Goal: Task Accomplishment & Management: Use online tool/utility

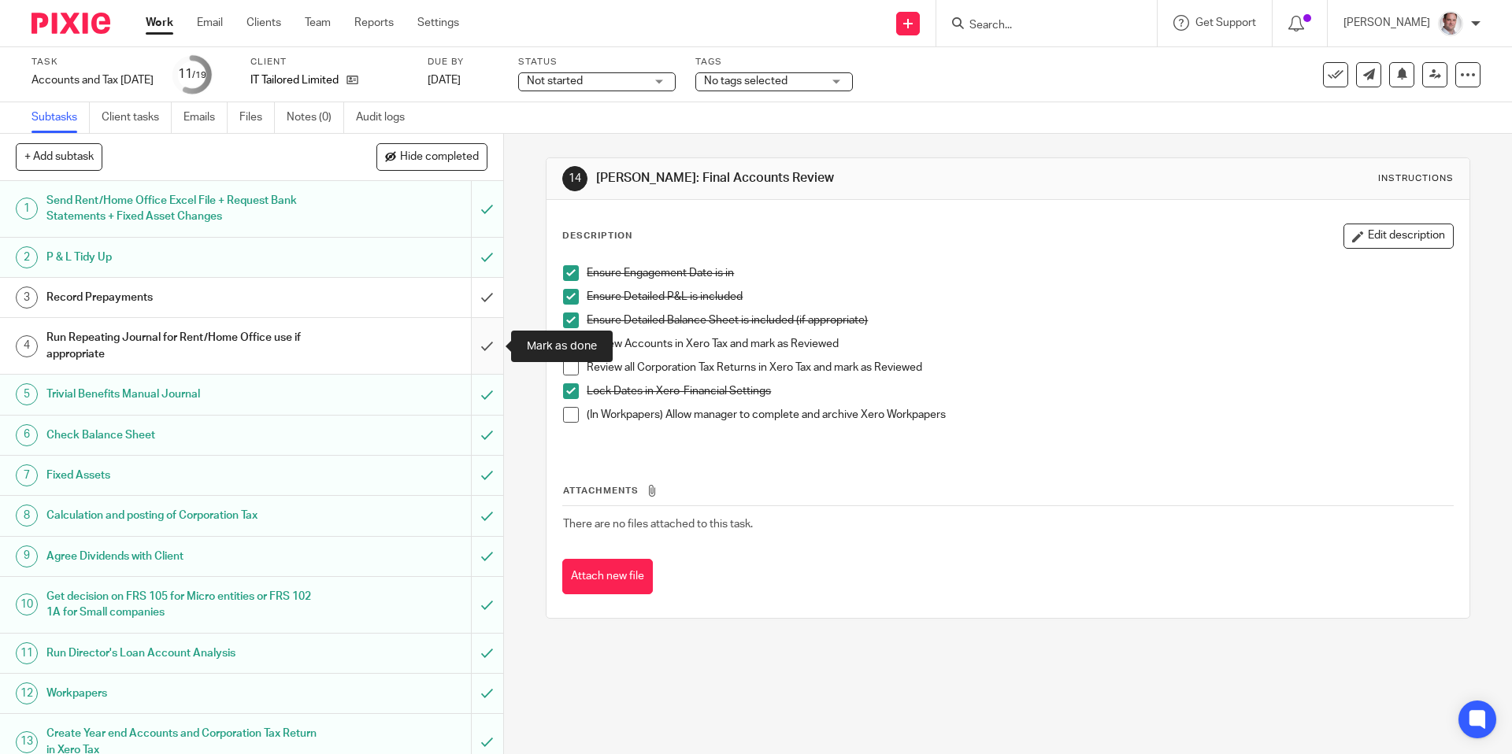
click at [484, 349] on input "submit" at bounding box center [251, 346] width 503 height 56
click at [487, 76] on link "[DATE]" at bounding box center [463, 80] width 71 height 17
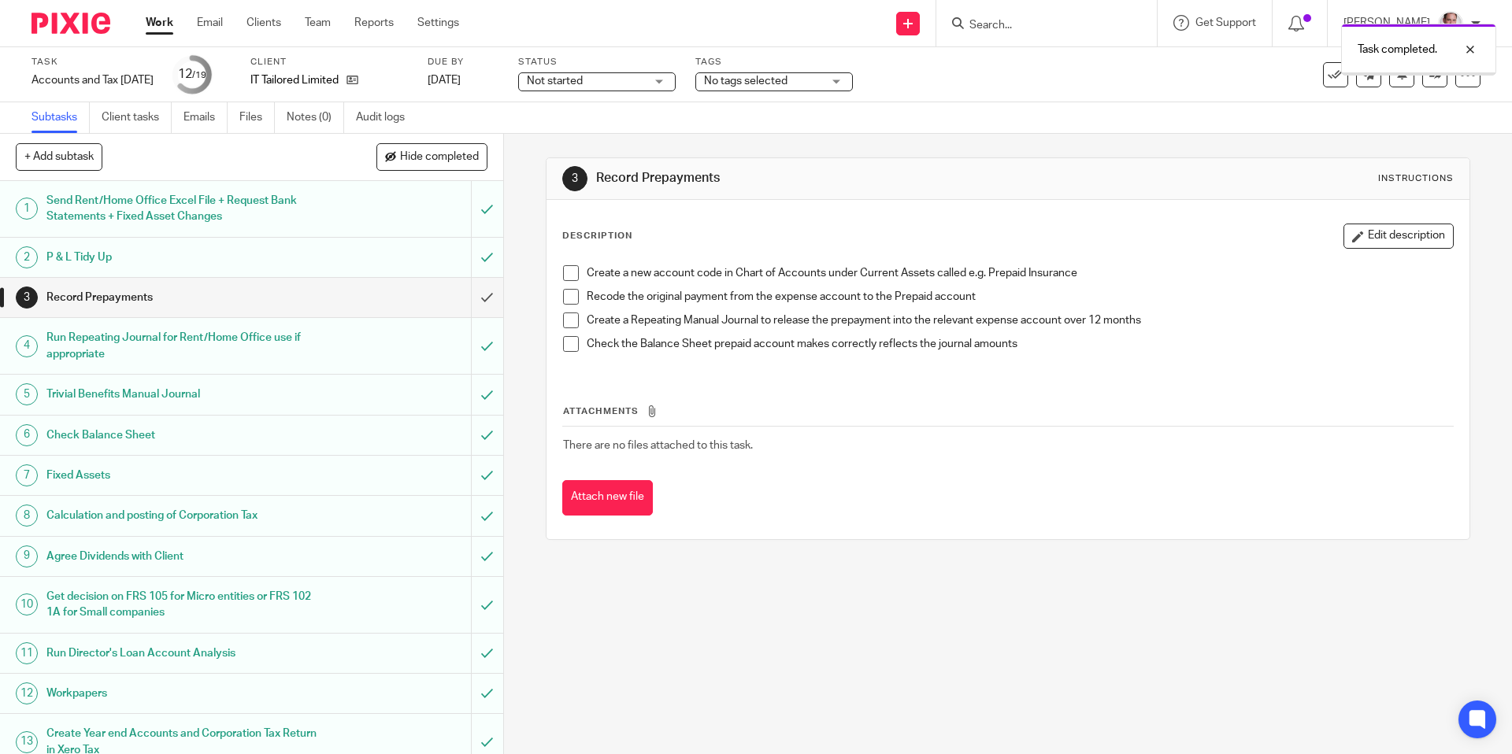
click at [498, 81] on link "28 Sep 2025" at bounding box center [463, 80] width 71 height 17
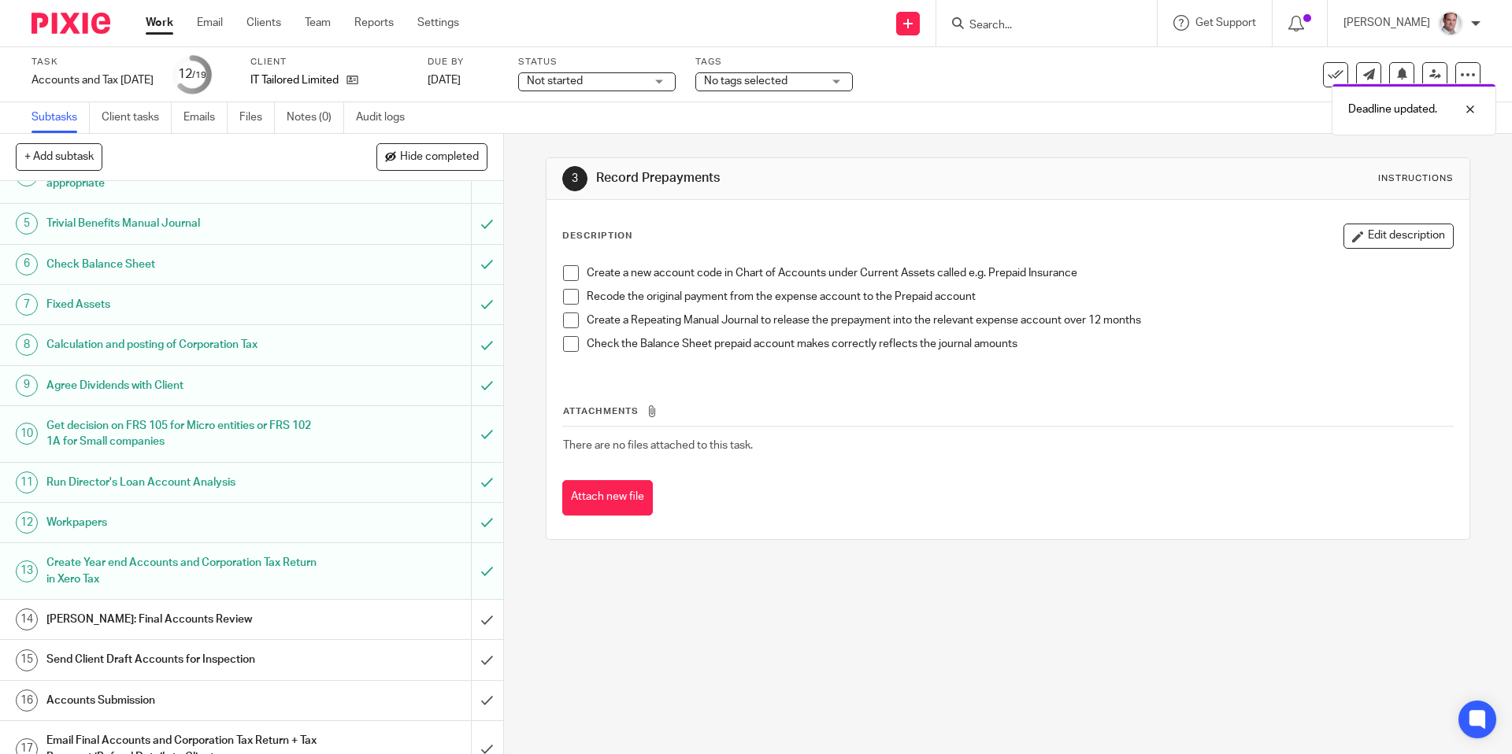
scroll to position [291, 0]
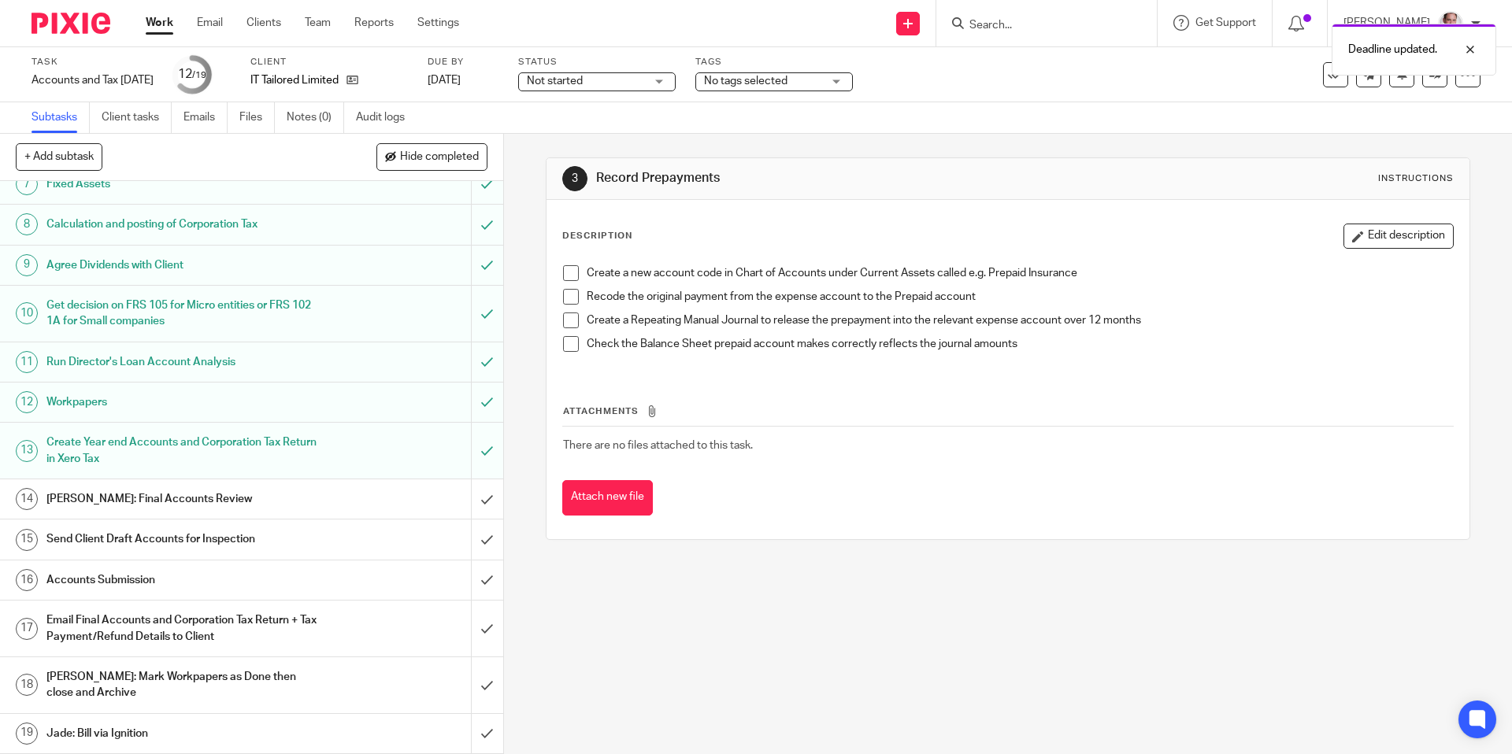
click at [159, 496] on h1 "[PERSON_NAME]: Final Accounts Review" at bounding box center [182, 499] width 272 height 24
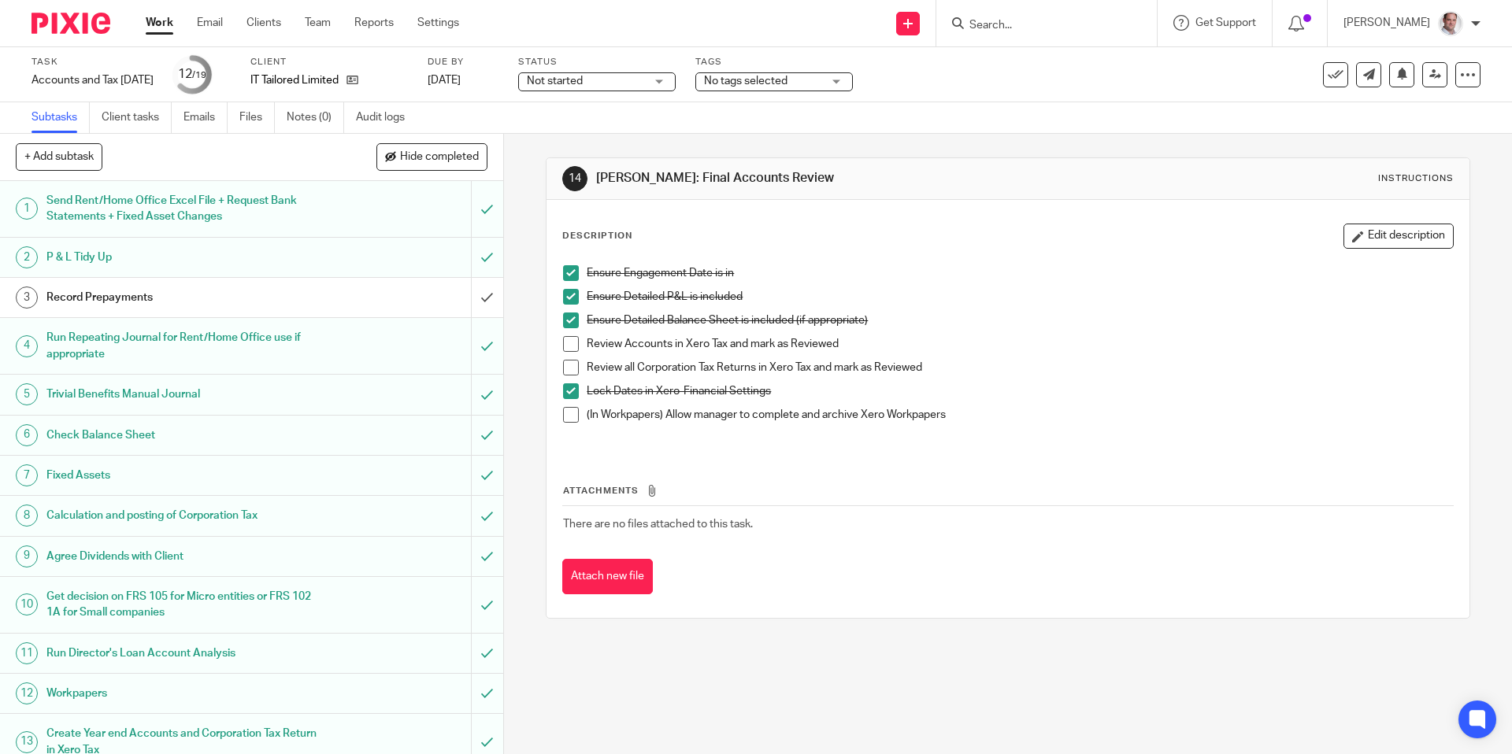
drag, startPoint x: 576, startPoint y: 349, endPoint x: 571, endPoint y: 365, distance: 16.7
click at [576, 349] on span at bounding box center [571, 344] width 16 height 16
click at [571, 370] on span at bounding box center [571, 368] width 16 height 16
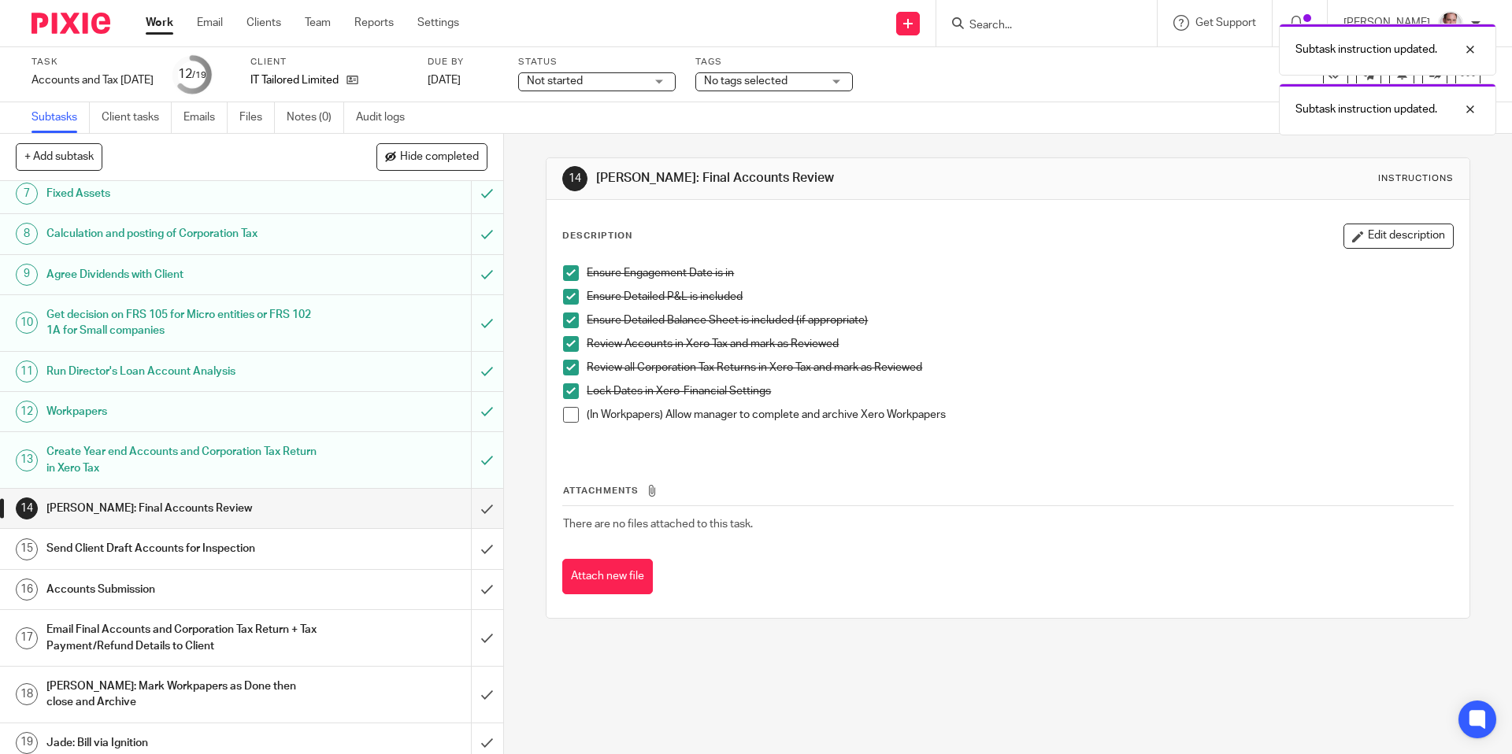
scroll to position [291, 0]
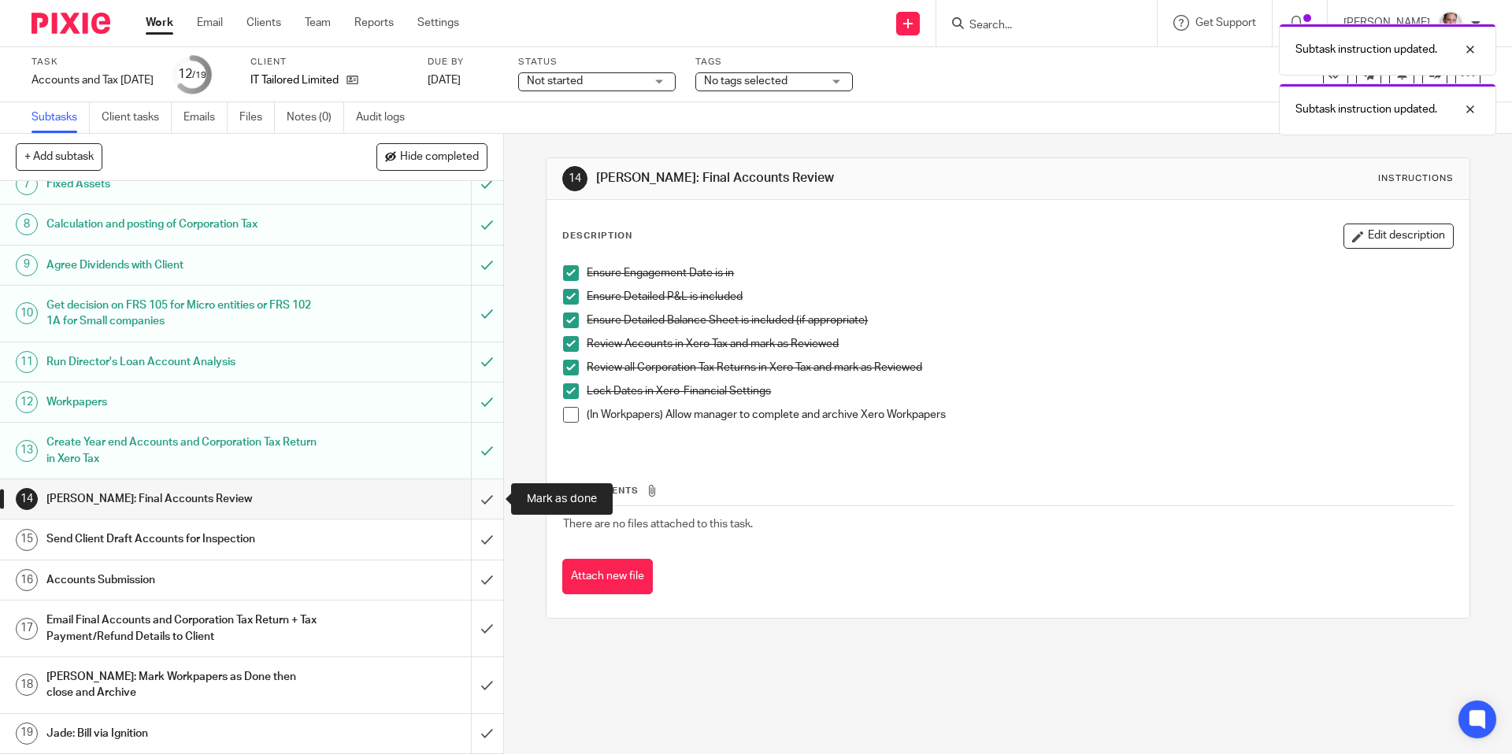
click at [487, 497] on input "submit" at bounding box center [251, 499] width 503 height 39
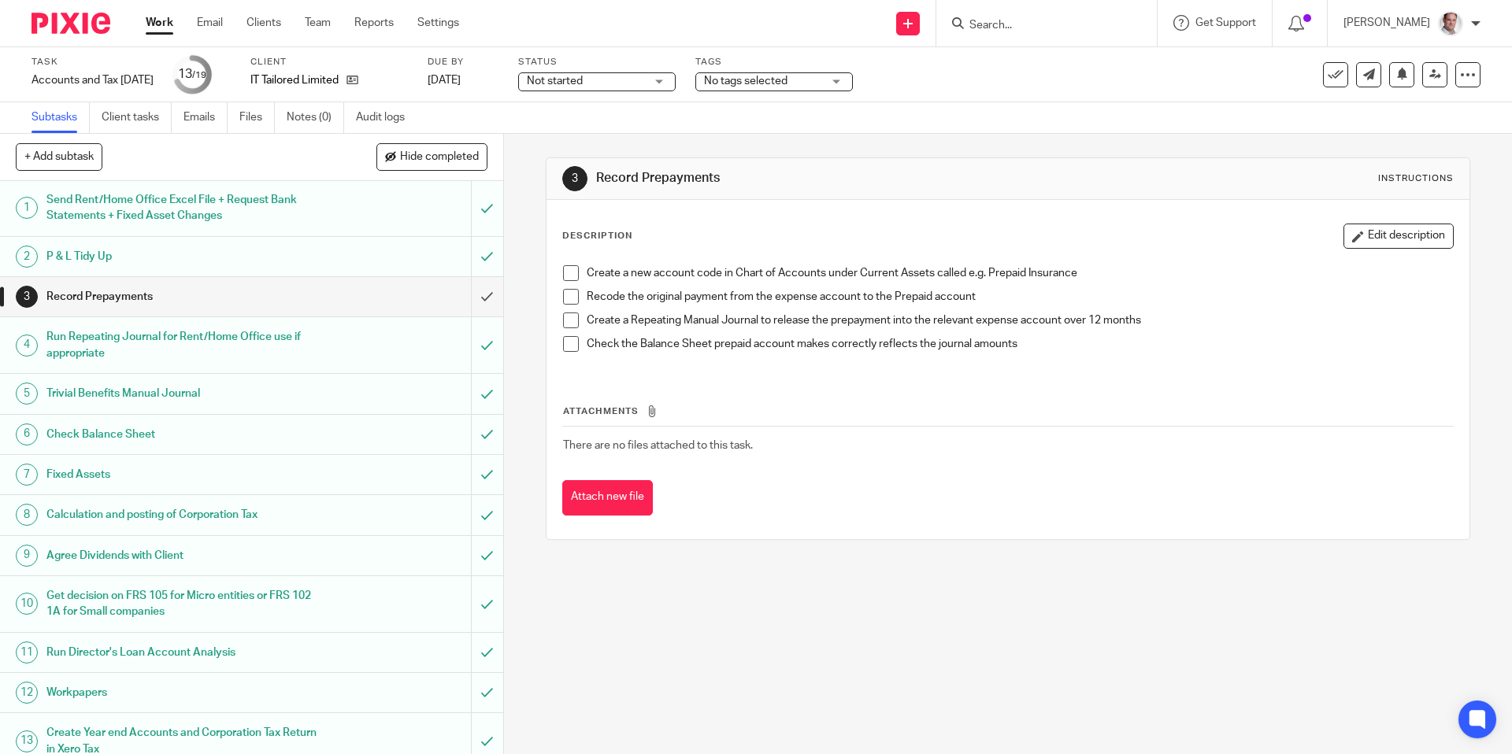
scroll to position [291, 0]
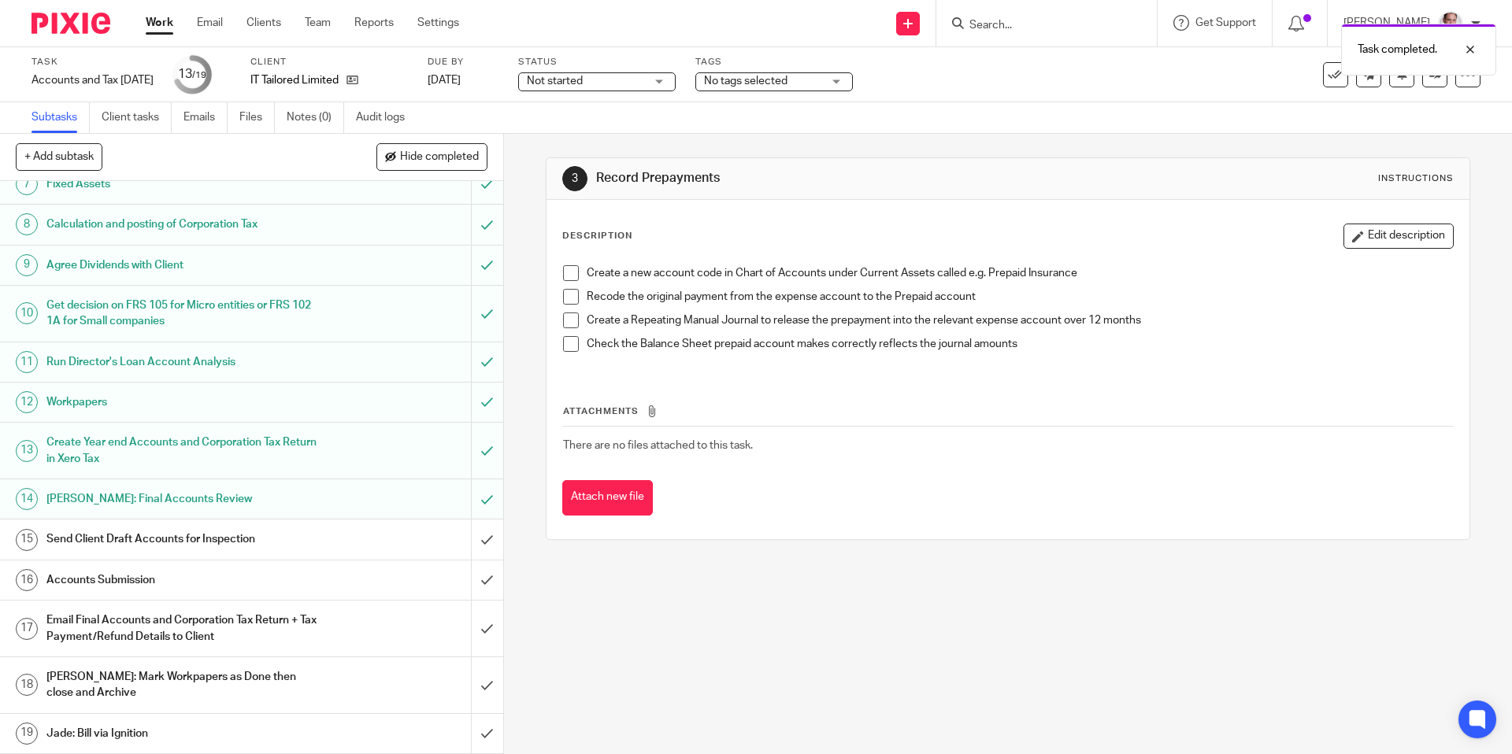
click at [120, 530] on h1 "Send Client Draft Accounts for Inspection" at bounding box center [182, 540] width 272 height 24
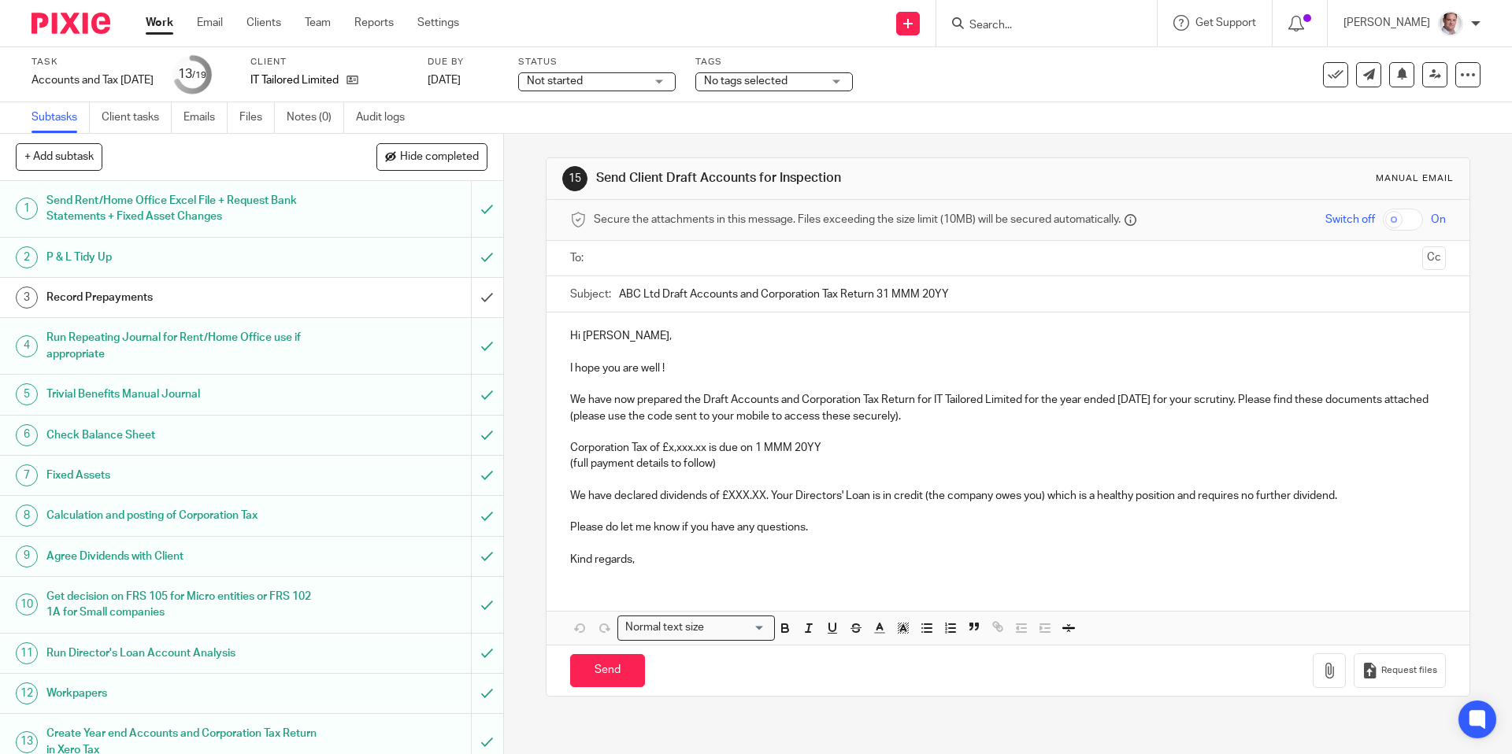
click at [739, 262] on input "text" at bounding box center [1007, 259] width 816 height 18
click at [755, 264] on input "text" at bounding box center [1074, 260] width 684 height 31
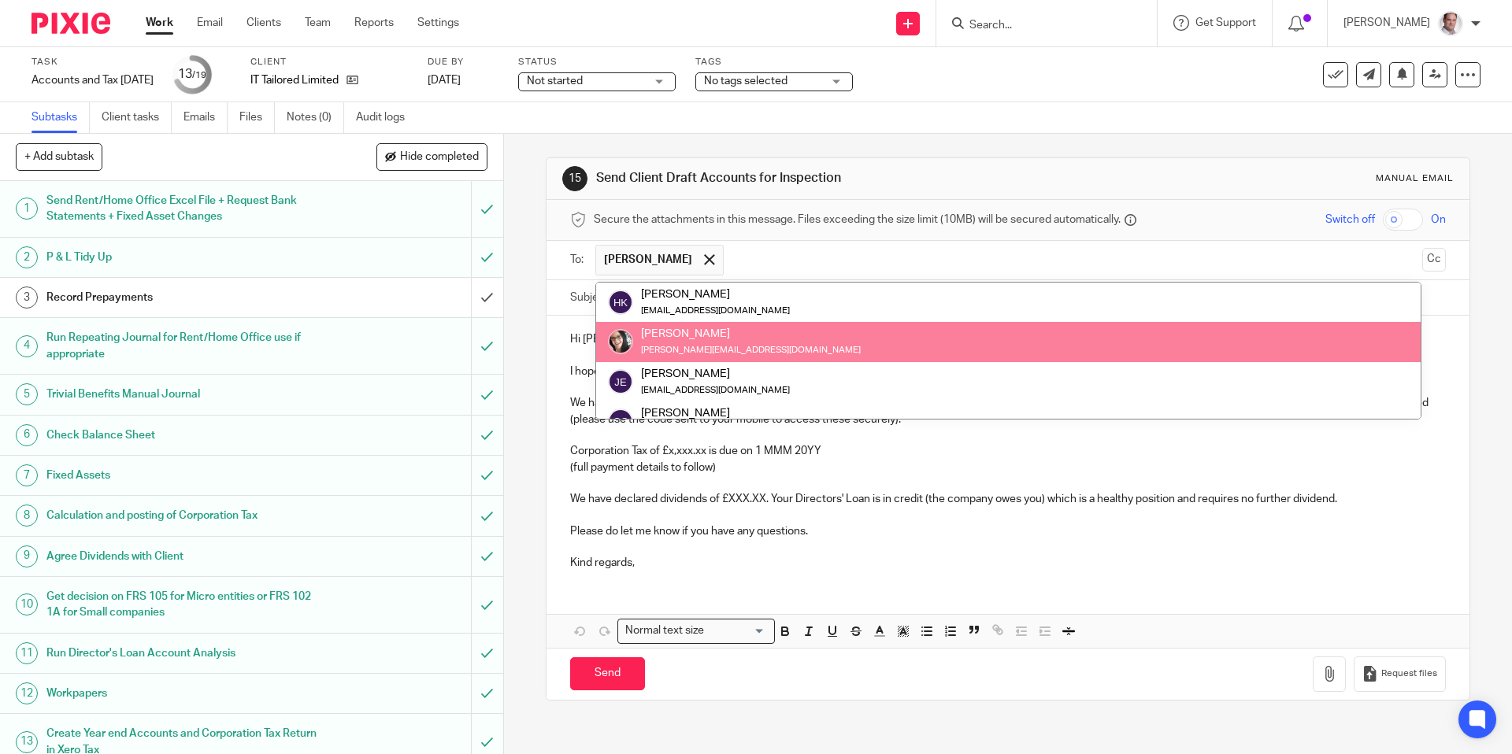
scroll to position [7, 0]
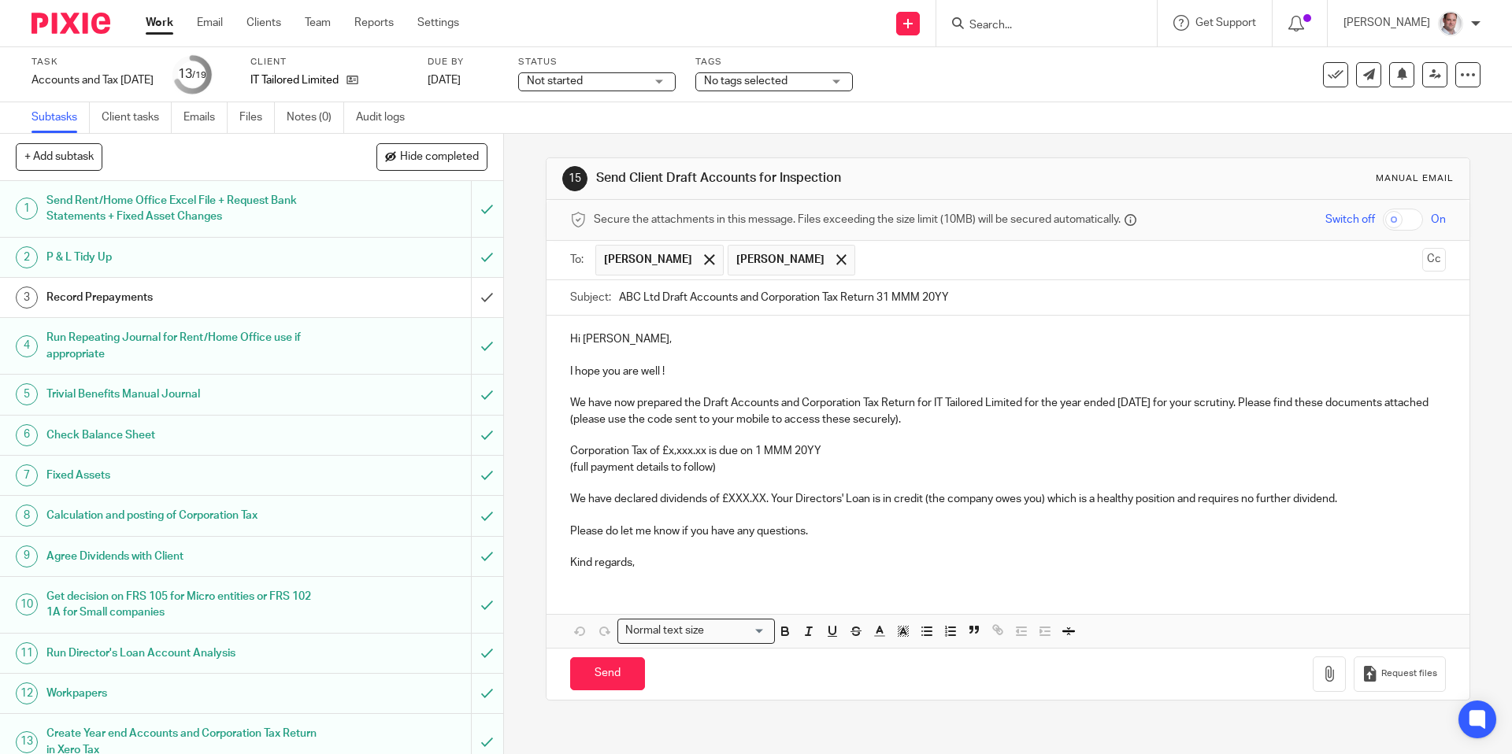
drag, startPoint x: 728, startPoint y: 315, endPoint x: 732, endPoint y: 304, distance: 11.7
click at [836, 260] on span at bounding box center [841, 259] width 10 height 10
click at [822, 262] on input "text" at bounding box center [1074, 260] width 684 height 31
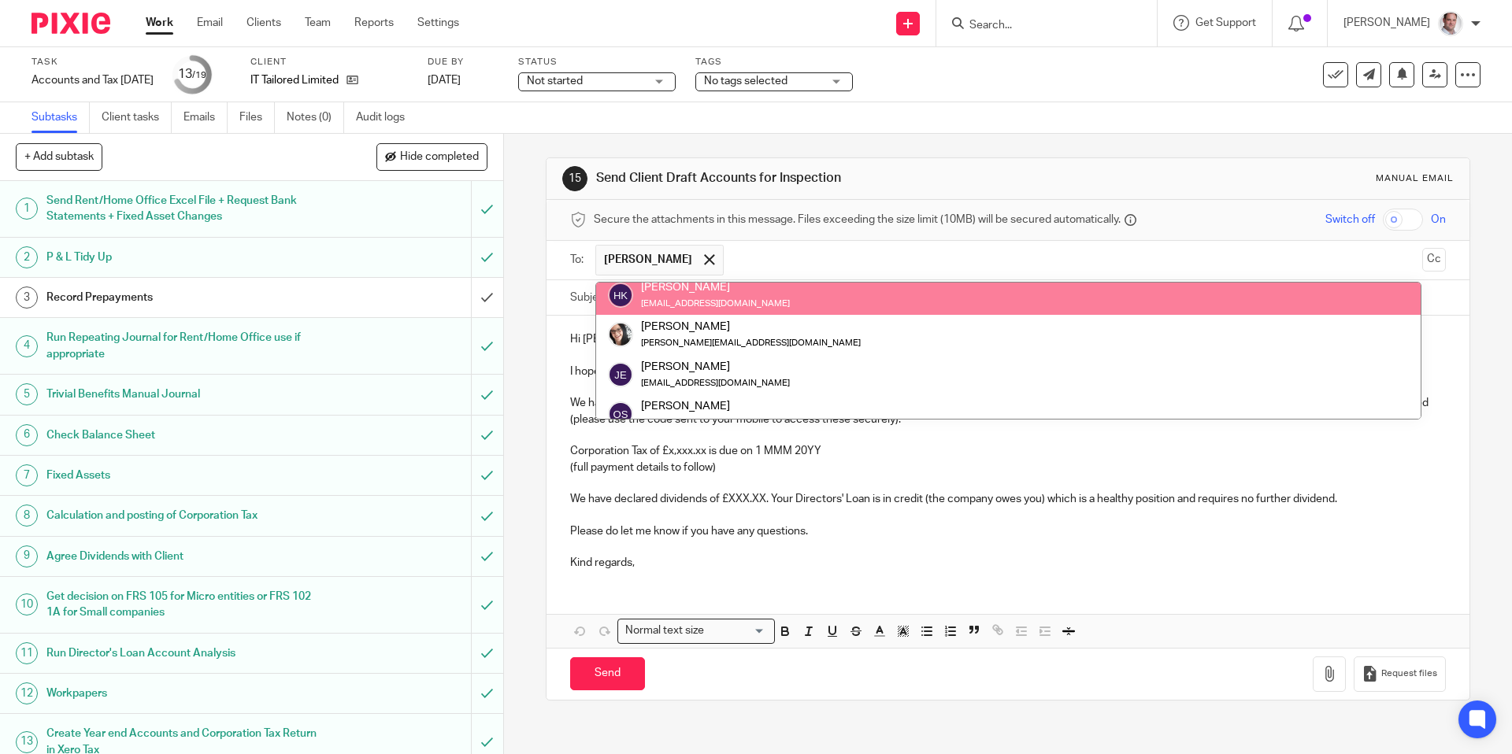
scroll to position [0, 0]
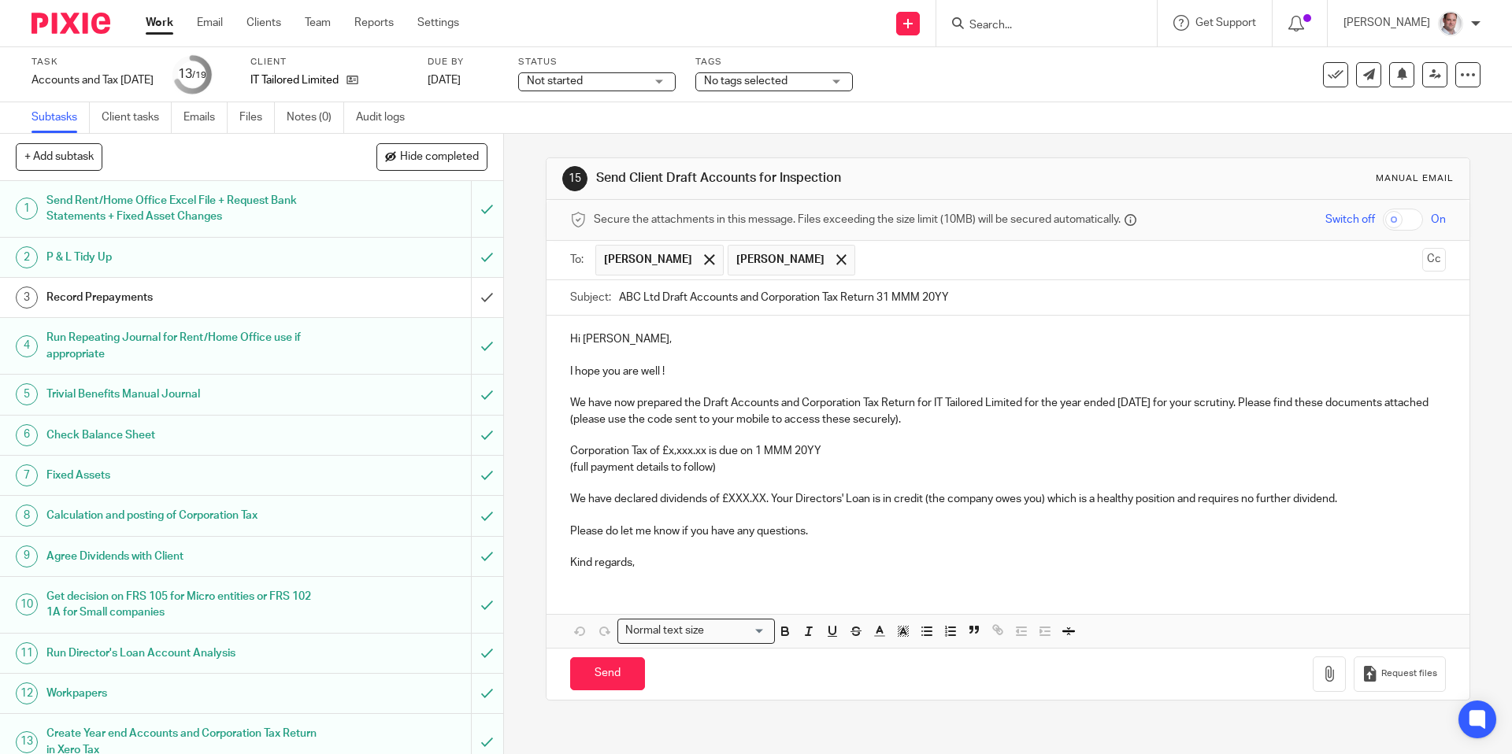
click at [1414, 222] on input "checkbox" at bounding box center [1403, 220] width 40 height 22
checkbox input "true"
drag, startPoint x: 1024, startPoint y: 401, endPoint x: 937, endPoint y: 402, distance: 87.4
click at [937, 402] on p "We have now prepared the Draft Accounts and Corporation Tax Return for IT Tailo…" at bounding box center [1007, 411] width 875 height 32
copy p "IT Tailored Limited"
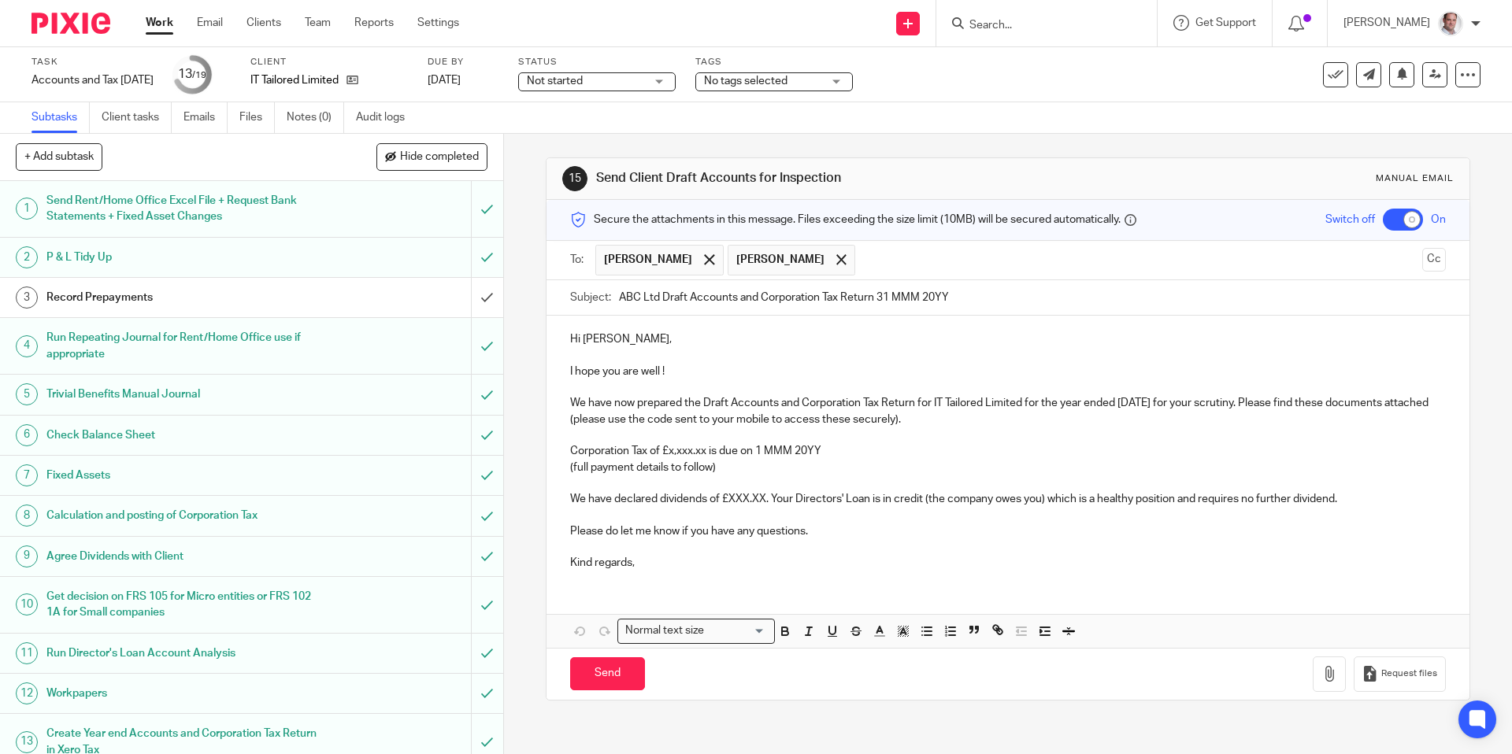
drag, startPoint x: 662, startPoint y: 298, endPoint x: 603, endPoint y: 293, distance: 59.2
click at [603, 293] on div "Subject: ABC Ltd Draft Accounts and Corporation Tax Return 31 MMM 20YY" at bounding box center [1007, 297] width 875 height 35
paste input "IT Tailored Limite"
type input "IT Tailored Limited 1st Draft Accounts and Corporation Tax Return 31 MMM 20YY"
drag, startPoint x: 1185, startPoint y: 399, endPoint x: 1186, endPoint y: 435, distance: 35.4
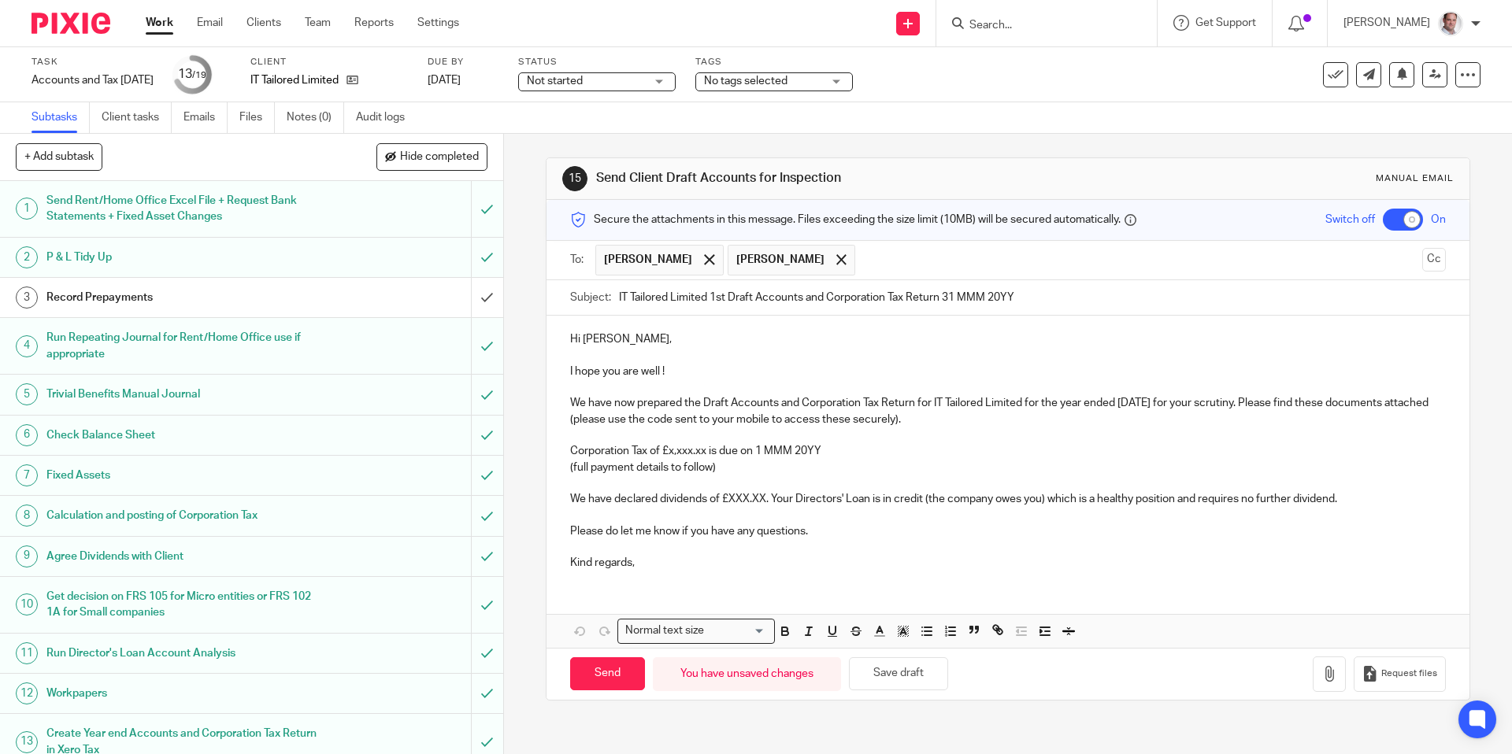
click at [1185, 402] on p "We have now prepared the Draft Accounts and Corporation Tax Return for IT Tailo…" at bounding box center [1007, 411] width 875 height 32
click at [1125, 402] on p "We have now prepared the Draft Accounts and Corporation Tax Return for IT Tailo…" at bounding box center [1007, 411] width 875 height 32
copy p "31 Dec 2024"
drag, startPoint x: 1062, startPoint y: 300, endPoint x: 948, endPoint y: 300, distance: 114.2
click at [948, 300] on input "IT Tailored Limited 1st Draft Accounts and Corporation Tax Return 31 MMM 20YY" at bounding box center [1032, 297] width 826 height 35
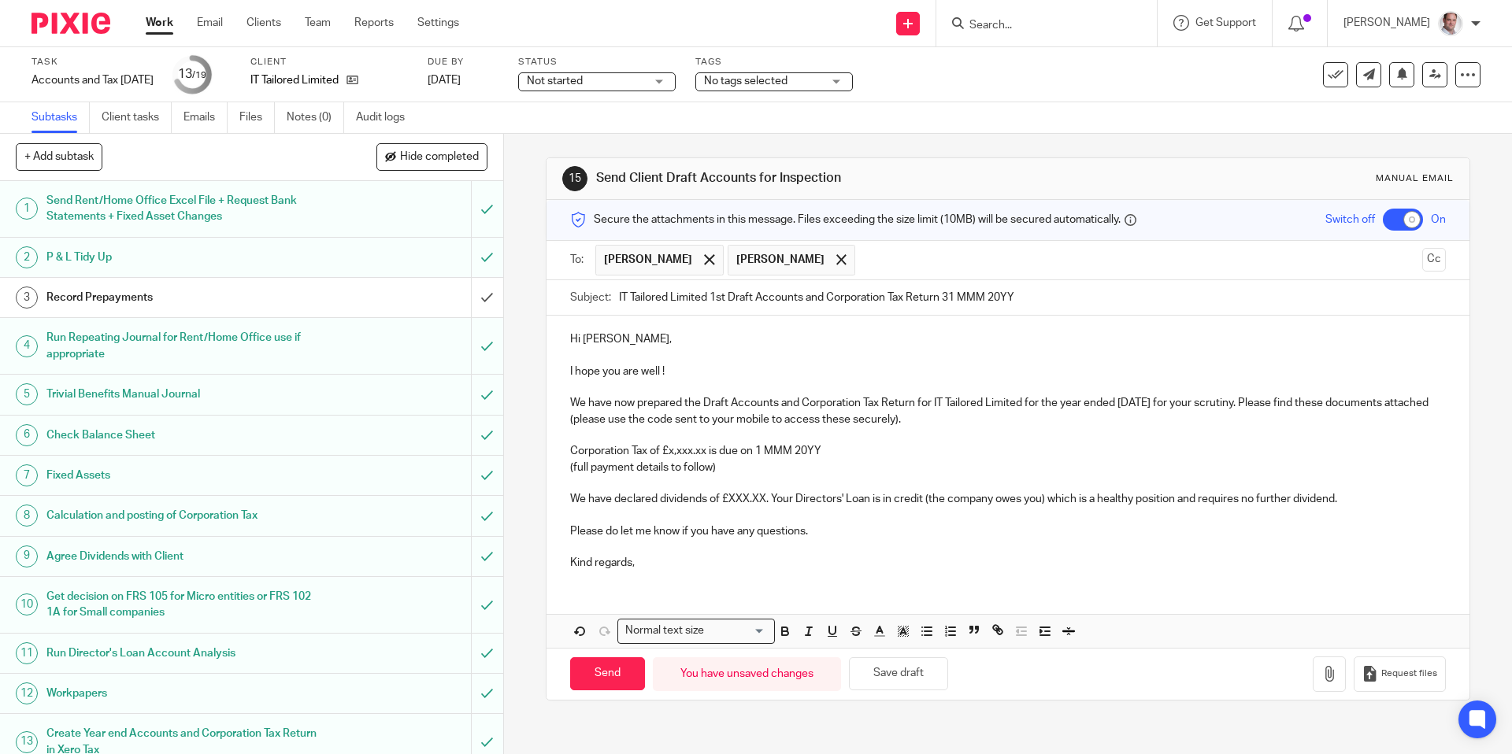
paste input "Dec 2024"
type input "IT Tailored Limited 1st Draft Accounts and Corporation Tax Return 31 Dec 2024"
drag, startPoint x: 624, startPoint y: 338, endPoint x: 631, endPoint y: 350, distance: 14.5
click at [627, 338] on p "Hi Narinder," at bounding box center [1007, 340] width 875 height 16
click at [671, 349] on p at bounding box center [1007, 356] width 875 height 16
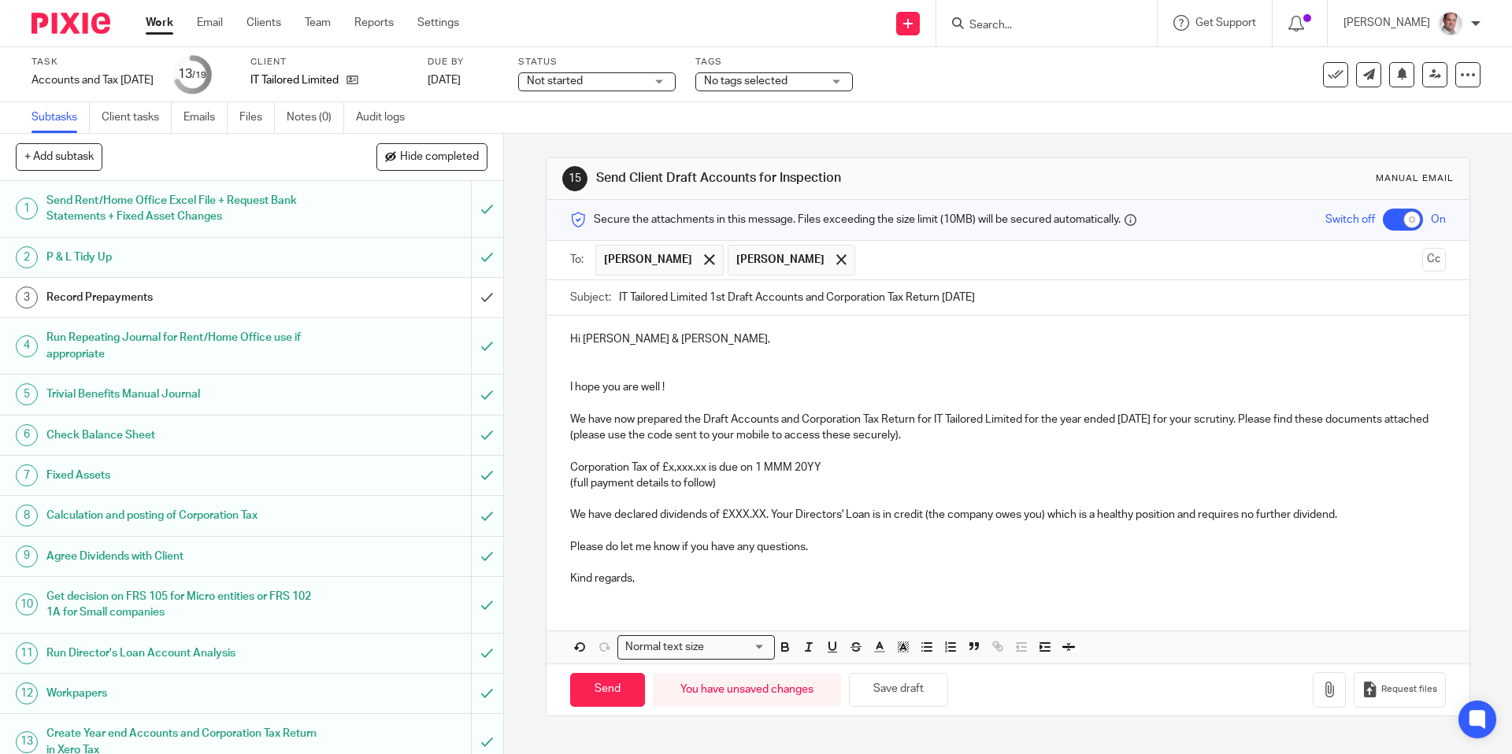
click at [671, 401] on p at bounding box center [1007, 403] width 875 height 16
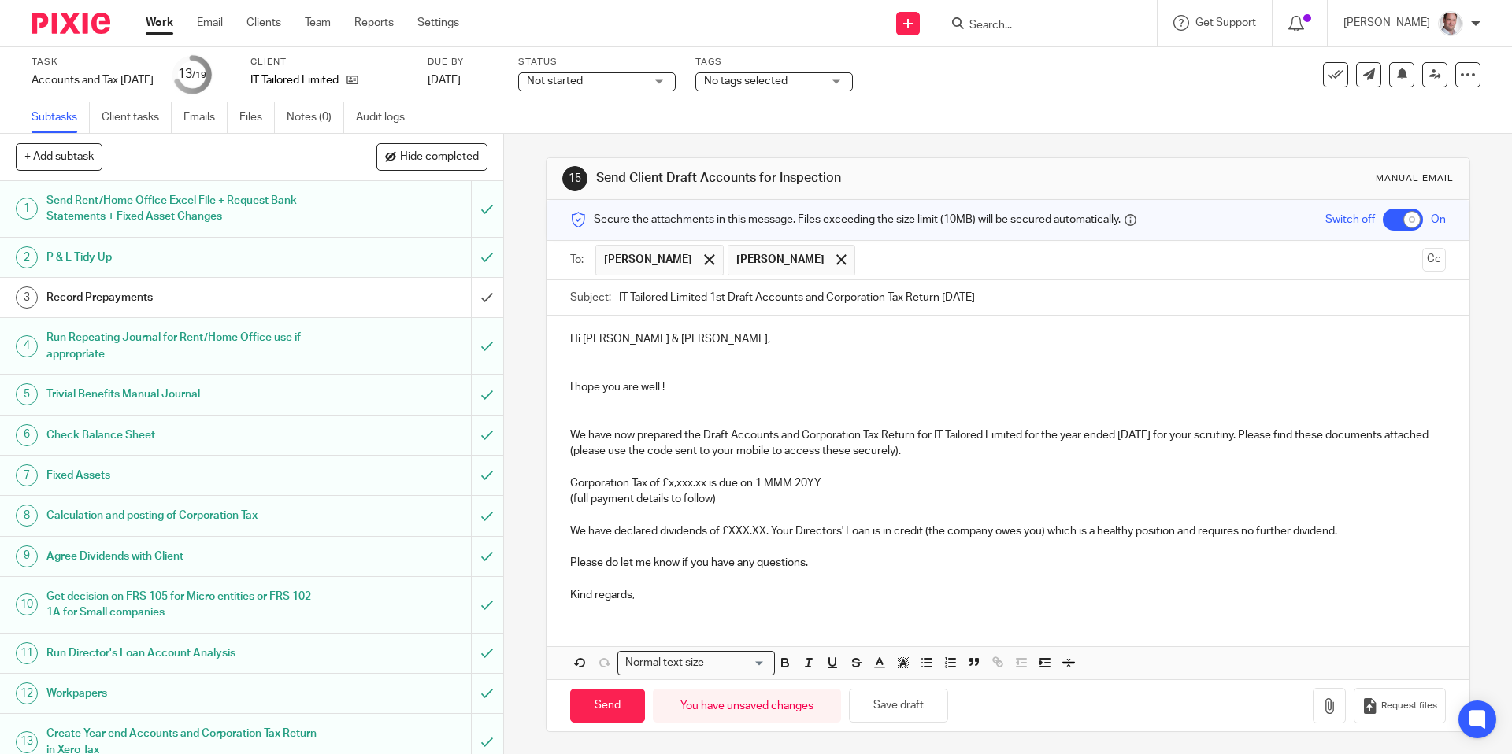
drag, startPoint x: 1274, startPoint y: 431, endPoint x: 1292, endPoint y: 465, distance: 39.1
click at [1274, 431] on p "We have now prepared the Draft Accounts and Corporation Tax Return for IT Tailo…" at bounding box center [1007, 444] width 875 height 32
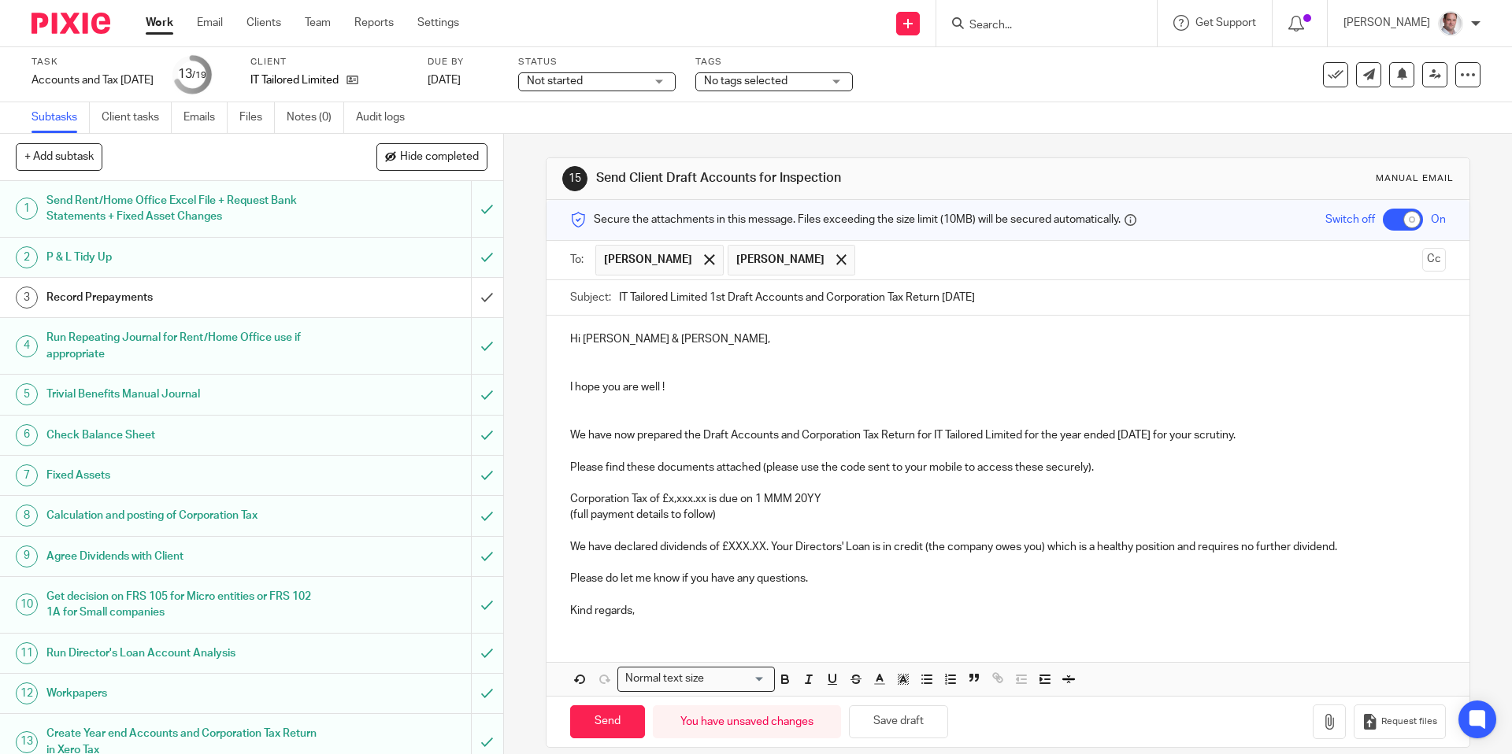
click at [906, 477] on p at bounding box center [1007, 484] width 875 height 16
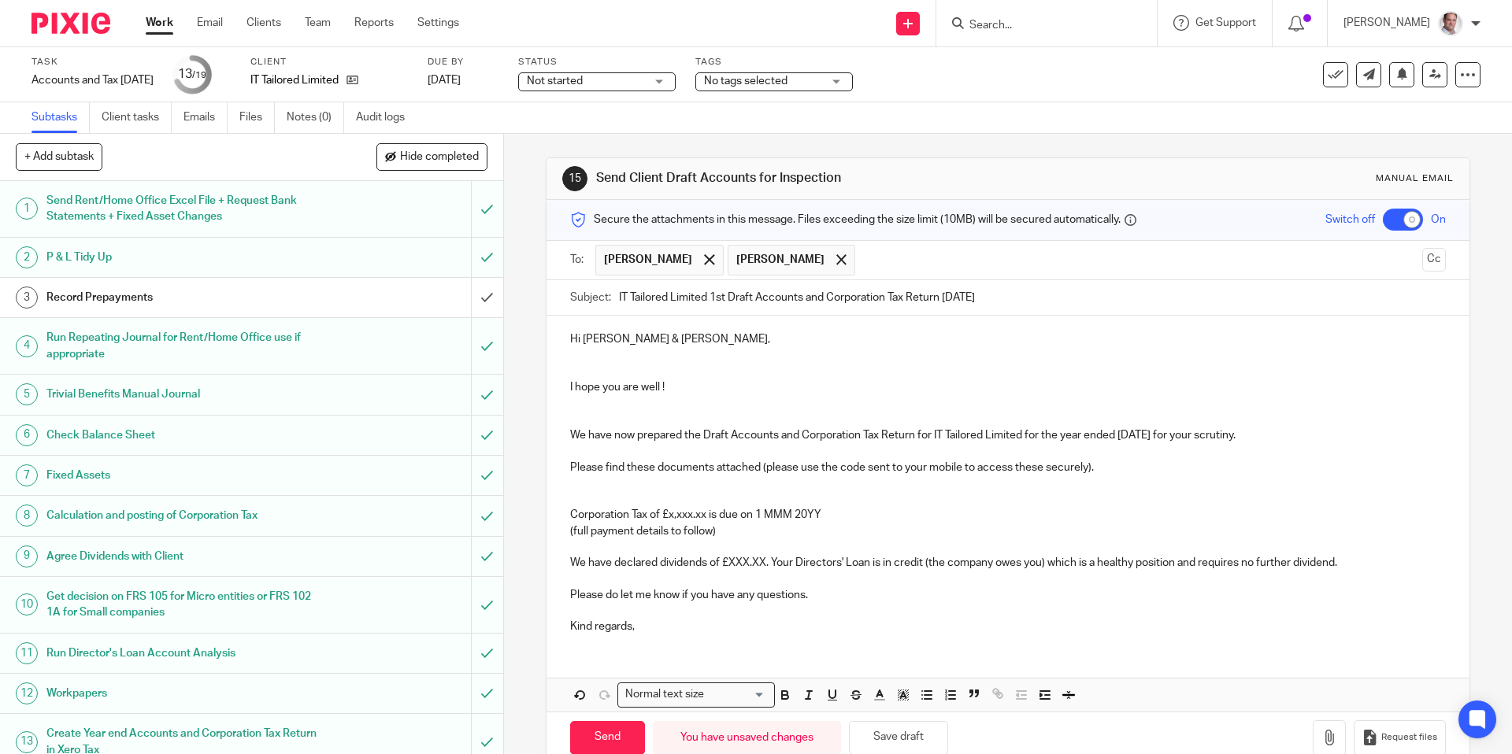
drag, startPoint x: 572, startPoint y: 514, endPoint x: 580, endPoint y: 527, distance: 14.5
click at [572, 514] on p "Corporation Tax of £x,xxx.xx is due on 1 MMM 20YY" at bounding box center [1007, 515] width 875 height 16
drag, startPoint x: 764, startPoint y: 528, endPoint x: 569, endPoint y: 516, distance: 194.9
click at [569, 516] on div "Hi Narinder & Sharan, I hope you are well ! We have now prepared the Draft Acco…" at bounding box center [1008, 481] width 922 height 331
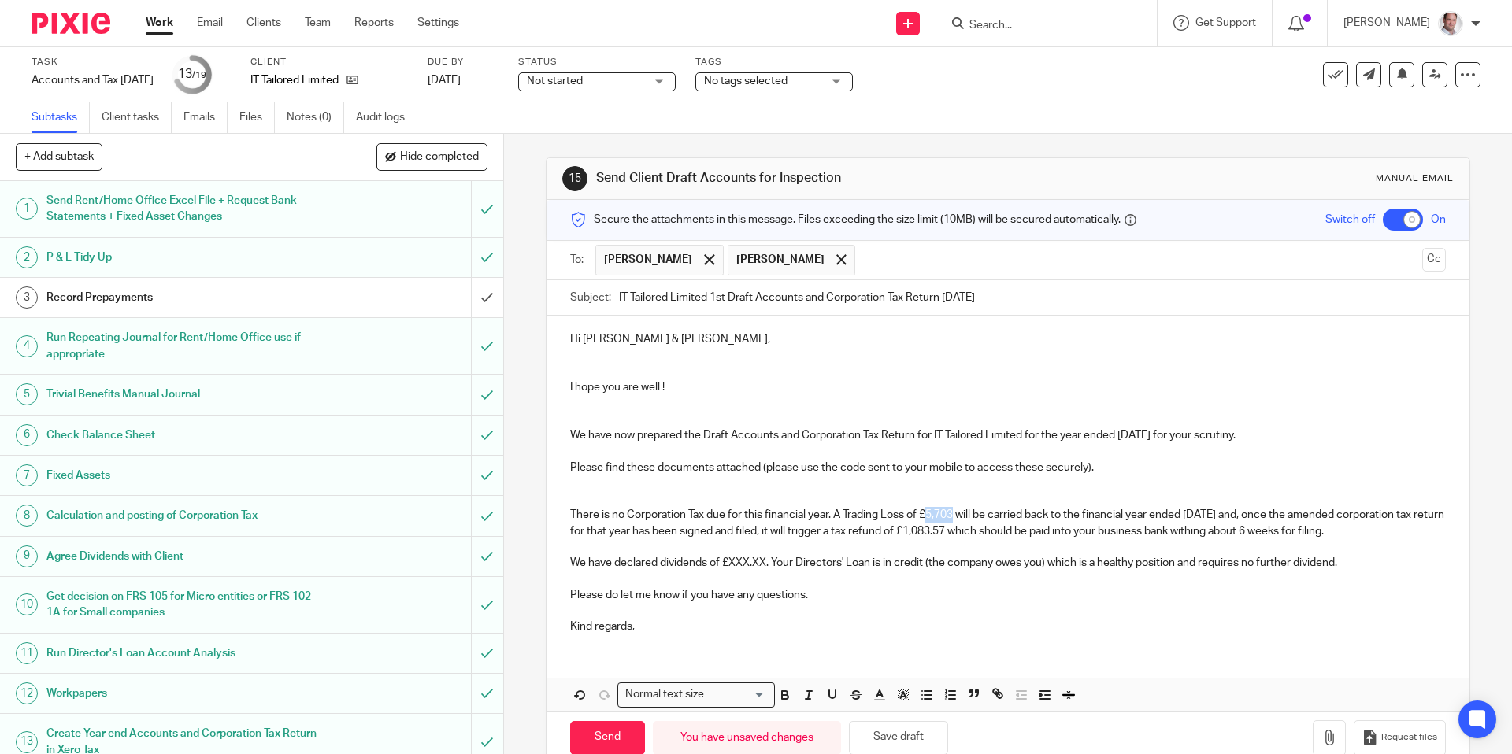
drag, startPoint x: 957, startPoint y: 510, endPoint x: 929, endPoint y: 515, distance: 28.0
click at [929, 515] on p "There is no Corporation Tax due for this financial year. A Trading Loss of £5,7…" at bounding box center [1007, 523] width 875 height 32
click at [950, 510] on p "There is no Corporation Tax due for this financial year. A Trading Loss of £5,7…" at bounding box center [1007, 523] width 875 height 32
drag, startPoint x: 957, startPoint y: 513, endPoint x: 931, endPoint y: 514, distance: 26.0
click at [931, 514] on p "There is no Corporation Tax due for this financial year. A Trading Loss of £5,7…" at bounding box center [1007, 523] width 875 height 32
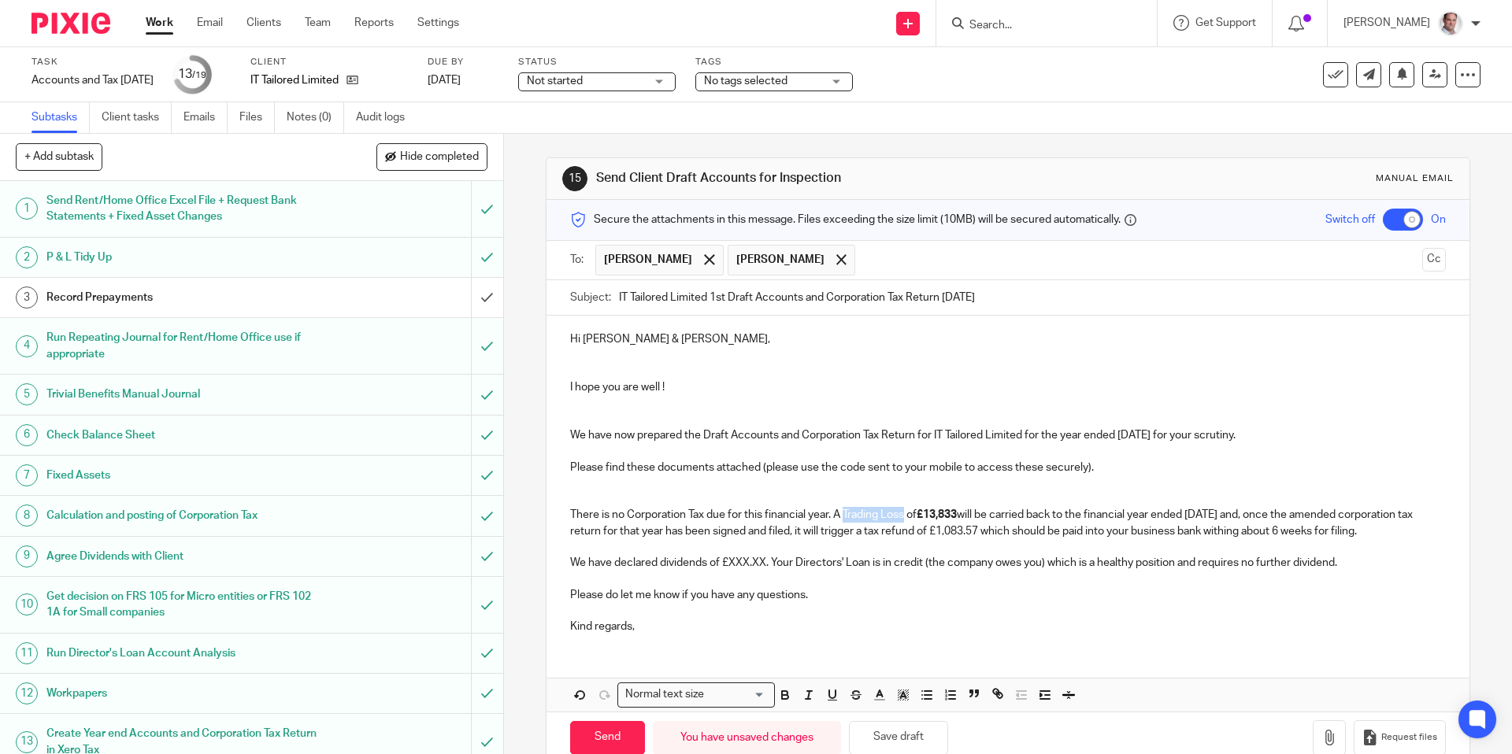
drag, startPoint x: 907, startPoint y: 511, endPoint x: 847, endPoint y: 513, distance: 60.7
click at [847, 513] on p "There is no Corporation Tax due for this financial year. A Trading Loss of £13,…" at bounding box center [1007, 523] width 875 height 32
drag, startPoint x: 1265, startPoint y: 514, endPoint x: 1202, endPoint y: 514, distance: 62.2
click at [1202, 514] on p "There is no Corporation Tax due for this financial year. A Trading Loss of £13,…" at bounding box center [1007, 523] width 875 height 32
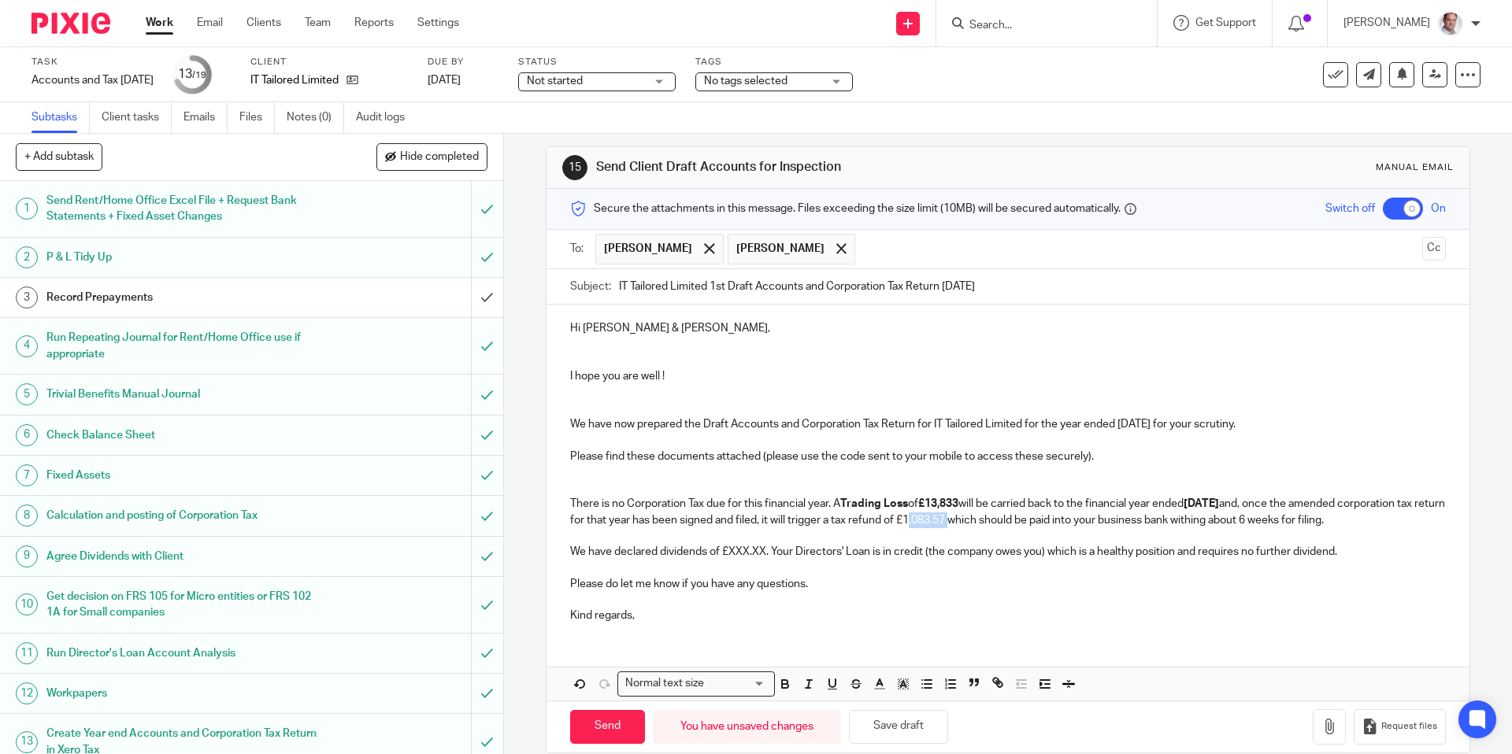
drag, startPoint x: 1061, startPoint y: 521, endPoint x: 1019, endPoint y: 523, distance: 41.8
click at [1019, 523] on p "There is no Corporation Tax due for this financial year. A Trading Loss of £13,…" at bounding box center [1007, 512] width 875 height 32
click at [1038, 512] on p "There is no Corporation Tax due for this financial year. A Trading Loss of £13,…" at bounding box center [1007, 512] width 875 height 32
drag, startPoint x: 1060, startPoint y: 517, endPoint x: 1017, endPoint y: 520, distance: 42.6
click at [1017, 520] on p "There is no Corporation Tax due for this financial year. A Trading Loss of £13,…" at bounding box center [1007, 512] width 875 height 32
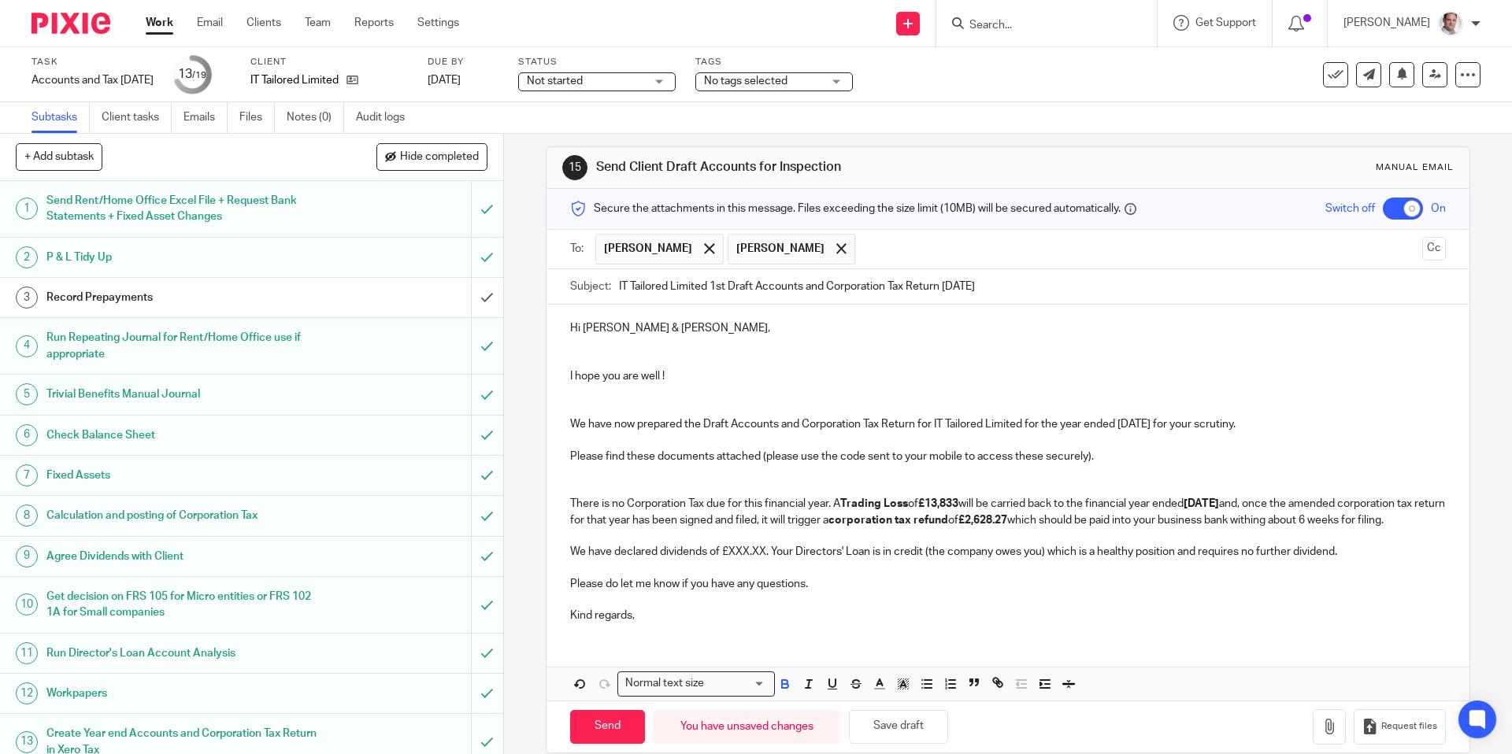
click at [1131, 544] on p at bounding box center [1007, 536] width 875 height 16
drag, startPoint x: 769, startPoint y: 562, endPoint x: 730, endPoint y: 569, distance: 39.9
click at [730, 560] on p "We have declared dividends of £XXX.XX. Your Directors' Loan is in credit (the c…" at bounding box center [1007, 552] width 875 height 16
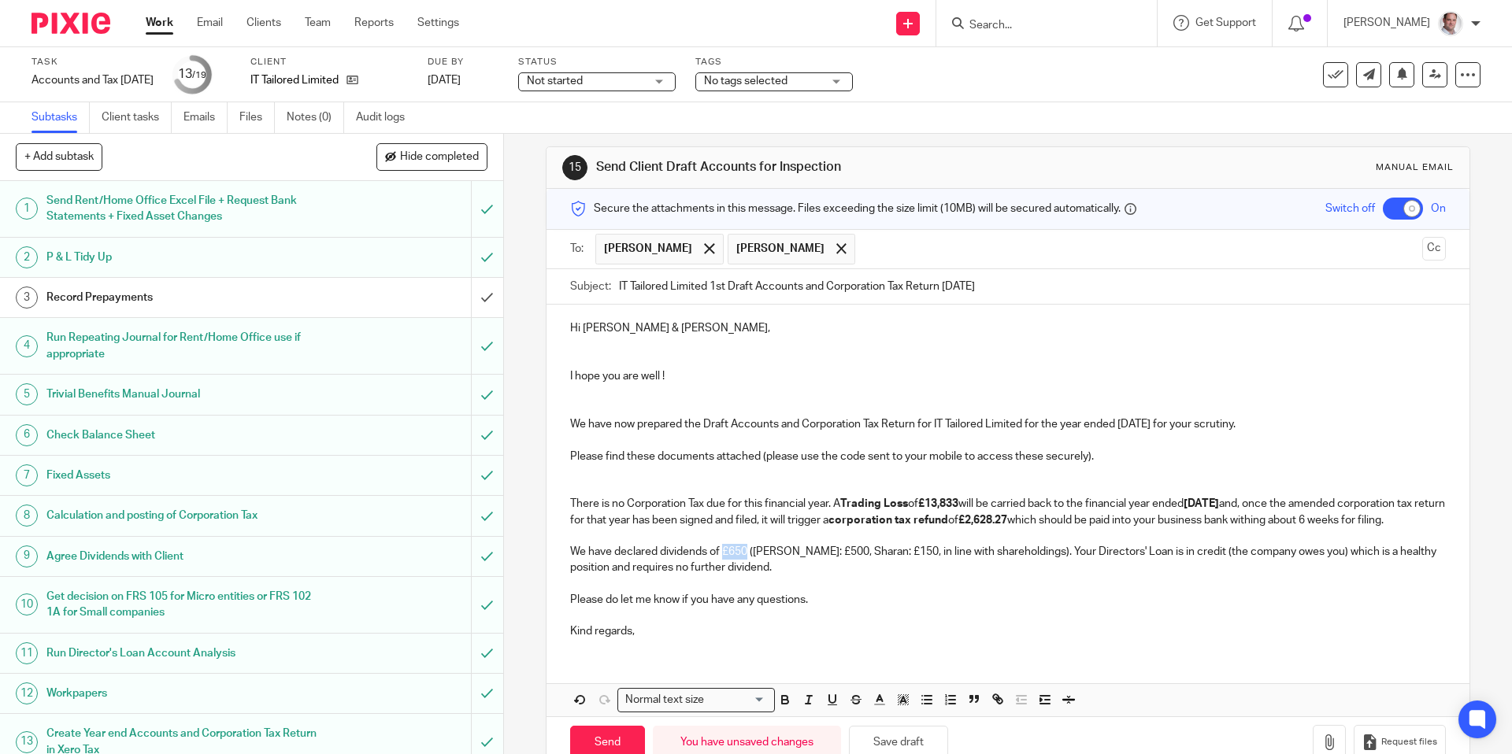
drag, startPoint x: 747, startPoint y: 565, endPoint x: 727, endPoint y: 569, distance: 20.8
click at [727, 569] on p "We have declared dividends of £650 (Narinder: £500, Sharan: £150, in line with …" at bounding box center [1007, 560] width 875 height 32
drag, startPoint x: 828, startPoint y: 566, endPoint x: 757, endPoint y: 569, distance: 71.7
click at [757, 569] on p "We have declared dividends of £650 (Narinder: £500, Sharan: £150, in line with …" at bounding box center [1007, 560] width 875 height 32
drag, startPoint x: 901, startPoint y: 569, endPoint x: 840, endPoint y: 567, distance: 60.7
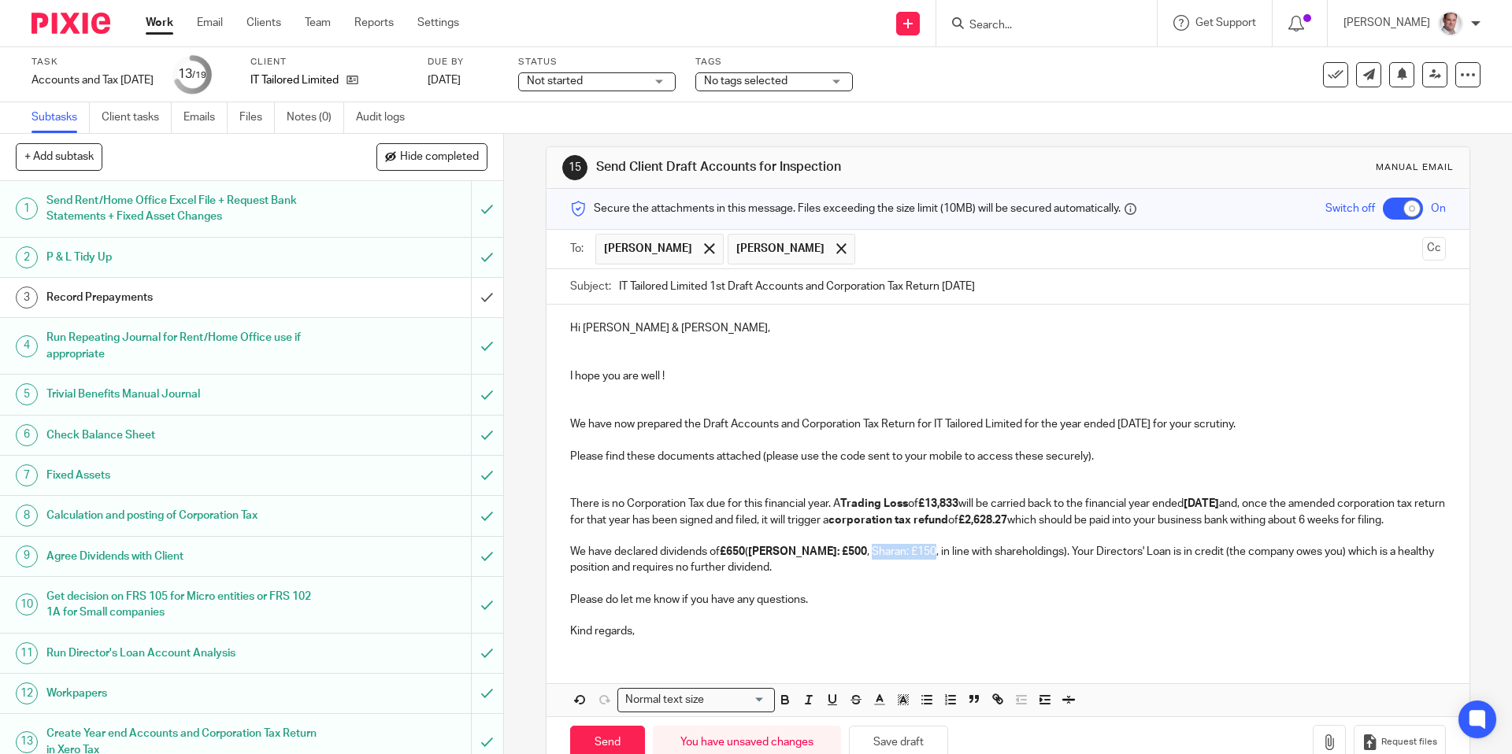
click at [840, 567] on p "We have declared dividends of £650 ( Narinder: £500 , Sharan: £150, in line wit…" at bounding box center [1007, 560] width 875 height 32
click at [969, 592] on p at bounding box center [1007, 584] width 875 height 16
drag, startPoint x: 769, startPoint y: 581, endPoint x: 777, endPoint y: 634, distance: 53.3
click at [769, 576] on p "We have declared dividends of £650 ( Narinder: £500 , Sharan: £150 , in line wi…" at bounding box center [1007, 560] width 875 height 32
click at [650, 561] on p "We have declared dividends of £650 ( Narinder: £500 , Sharan: £150 , in line wi…" at bounding box center [1007, 560] width 875 height 32
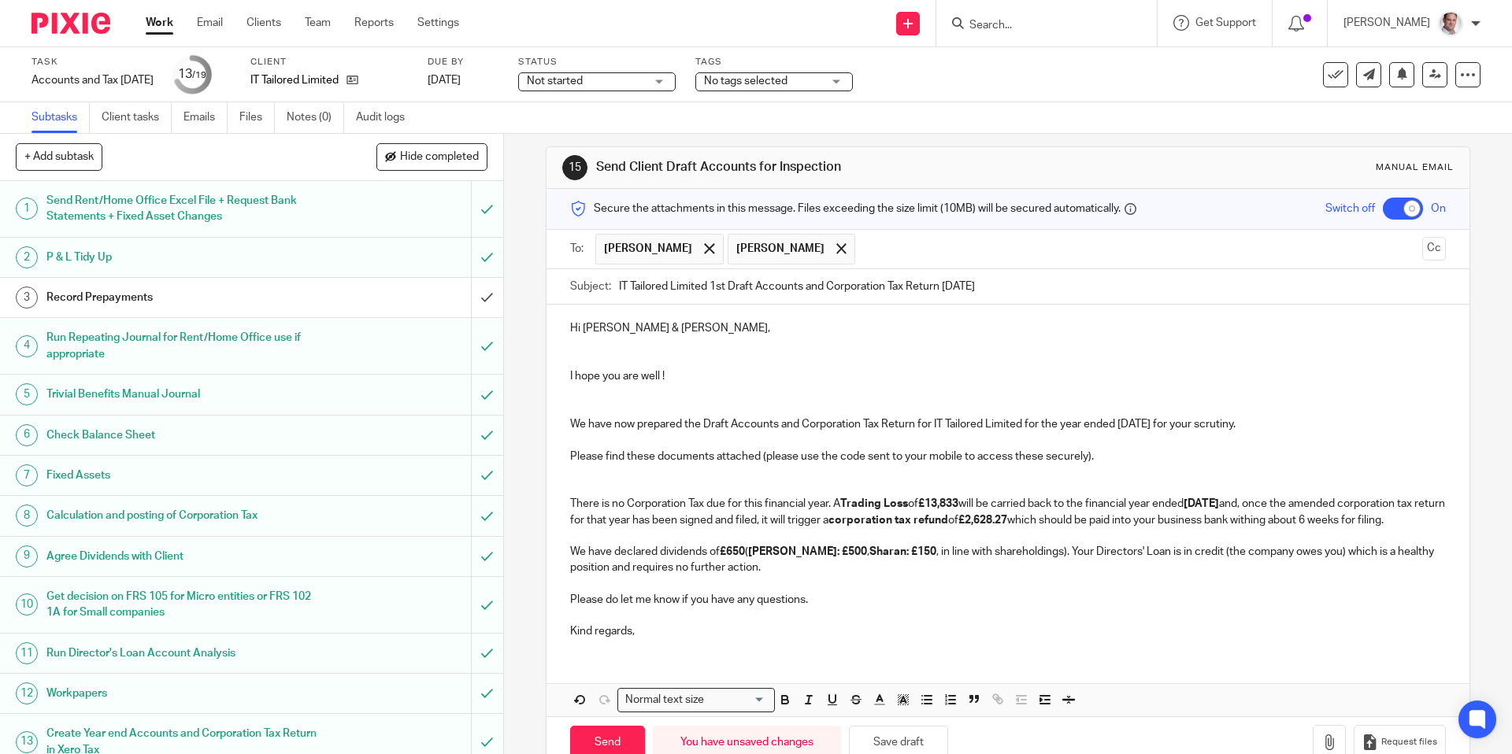
click at [636, 544] on p at bounding box center [1007, 536] width 875 height 16
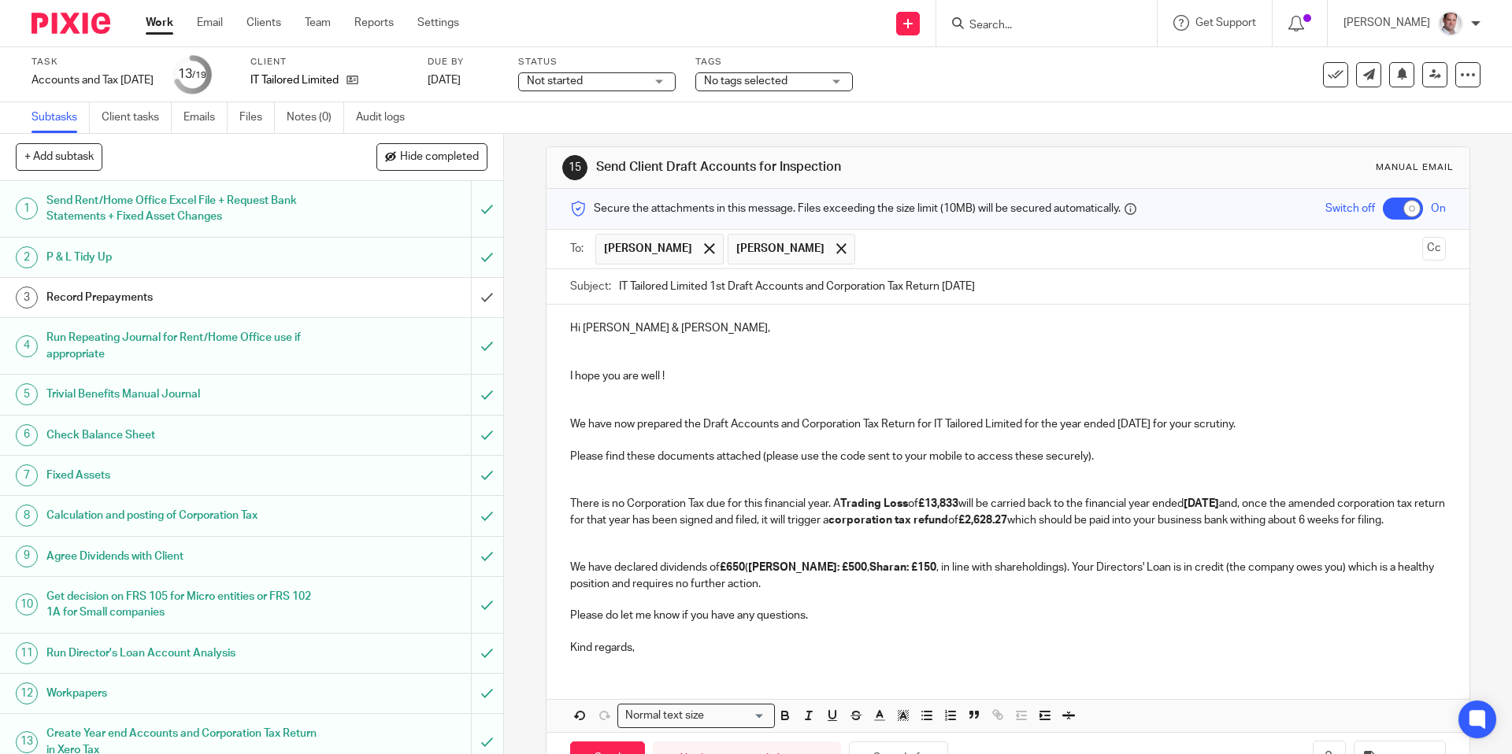
click at [610, 608] on p at bounding box center [1007, 600] width 875 height 16
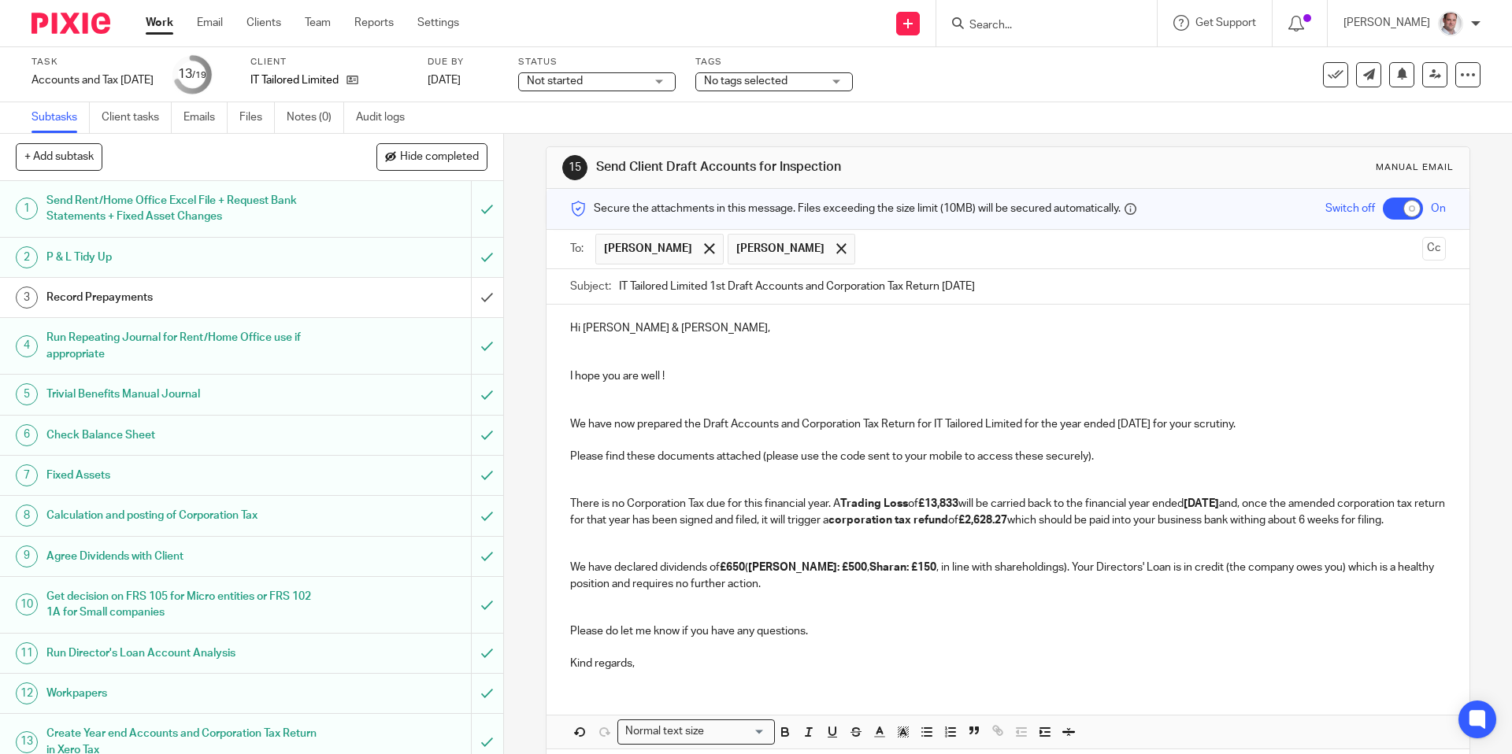
click at [854, 639] on p "Please do let me know if you have any questions." at bounding box center [1007, 632] width 875 height 16
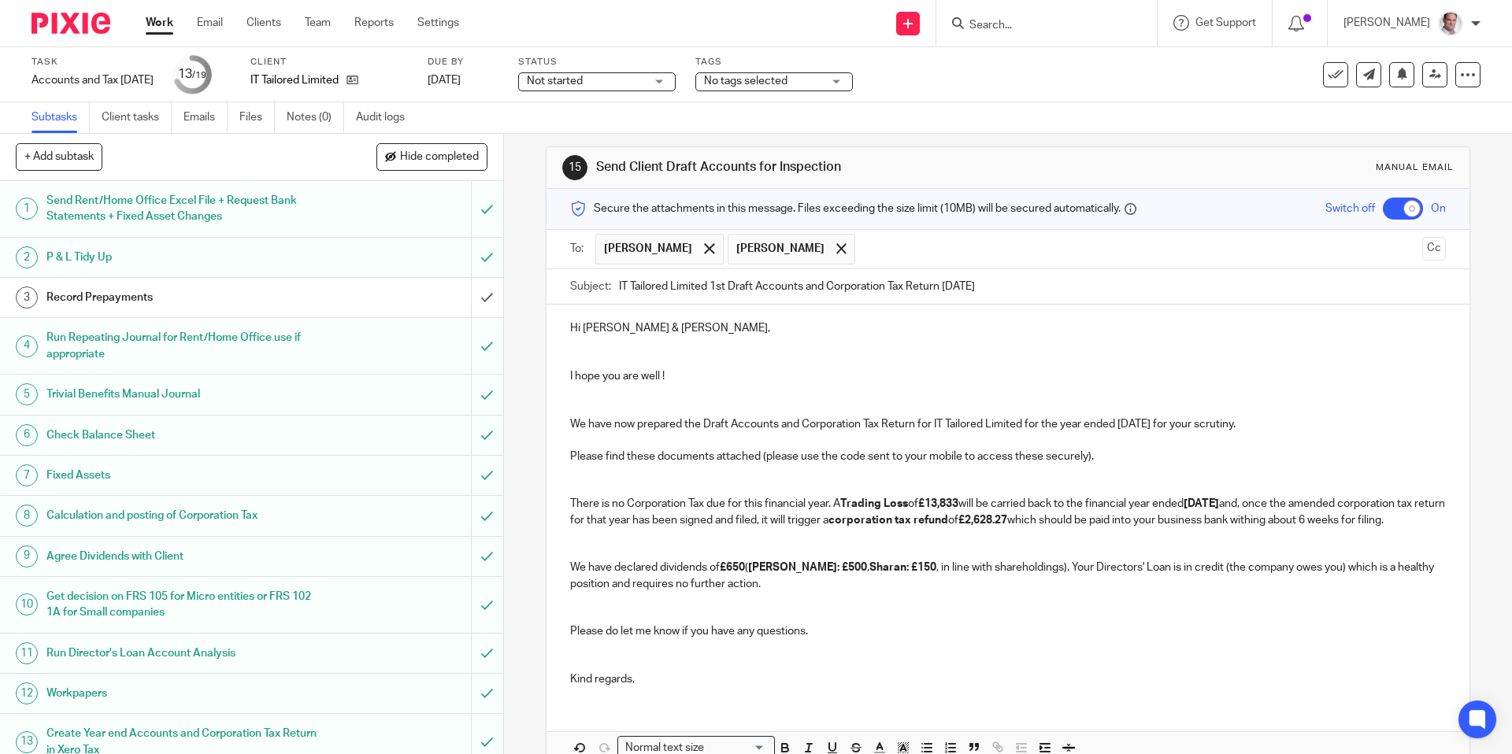
click at [691, 714] on div "Hi Narinder & Sharan, I hope you are well ! We have now prepared the Draft Acco…" at bounding box center [1008, 535] width 922 height 460
click at [687, 687] on p "Kind regards," at bounding box center [1007, 680] width 875 height 16
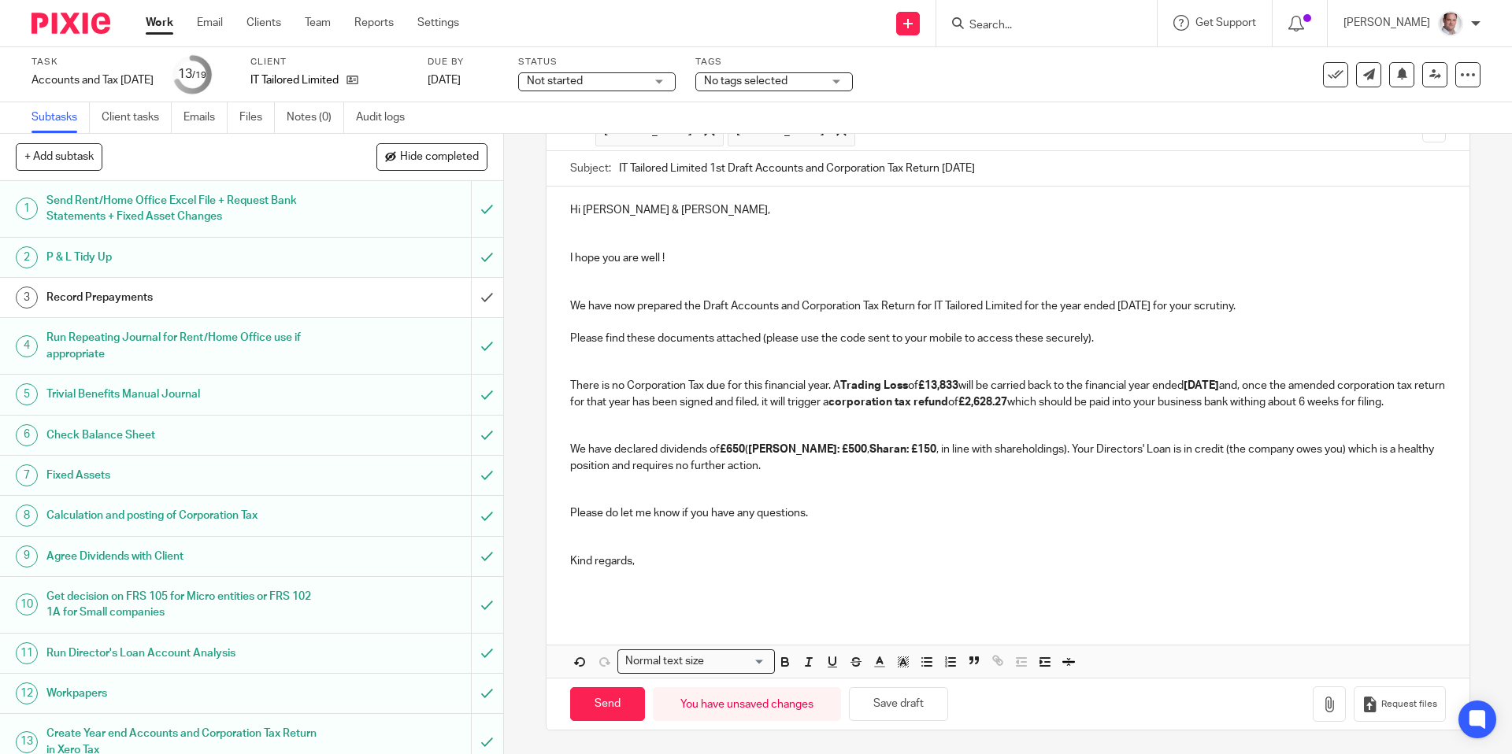
scroll to position [140, 0]
click at [706, 298] on p "We have now prepared the Draft Accounts and Corporation Tax Return for IT Tailo…" at bounding box center [1007, 306] width 875 height 16
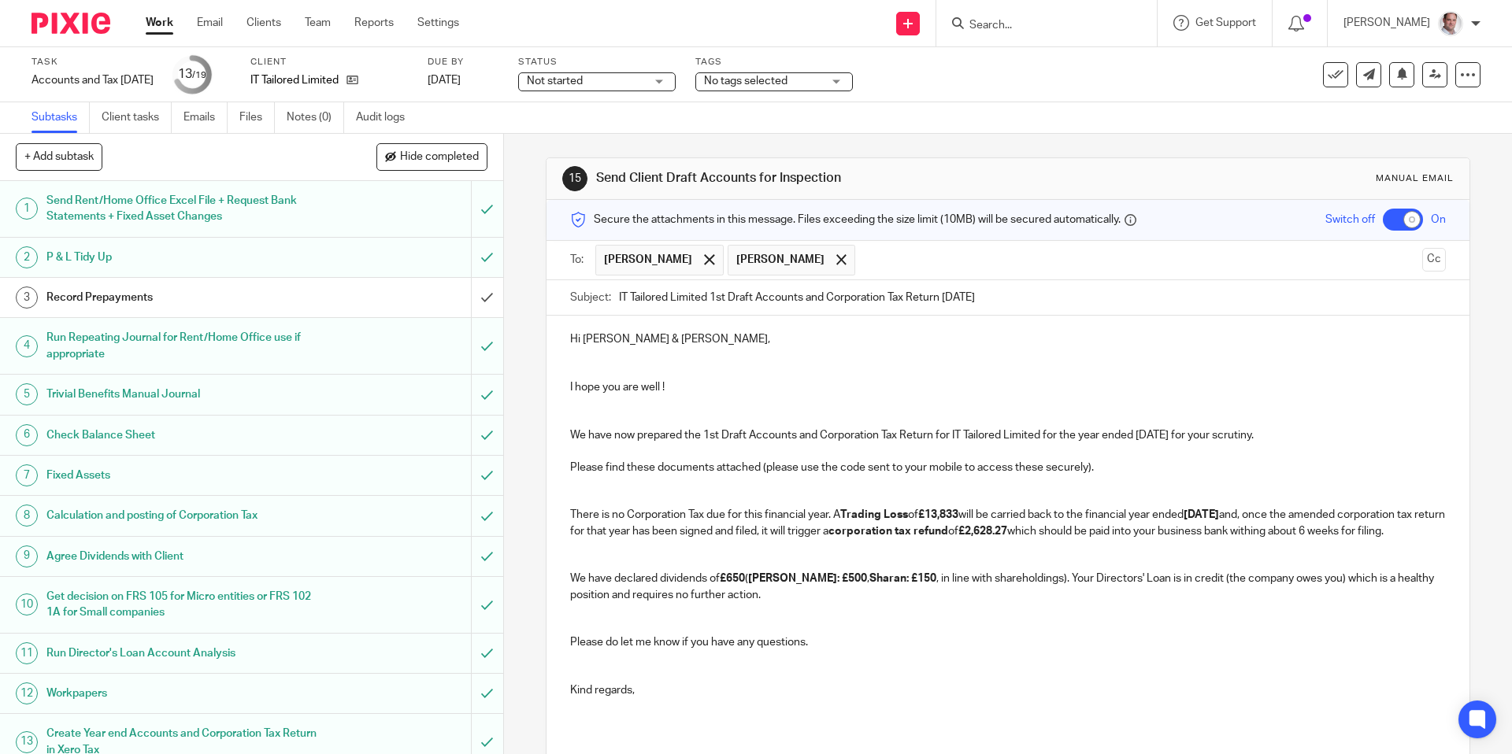
scroll to position [144, 0]
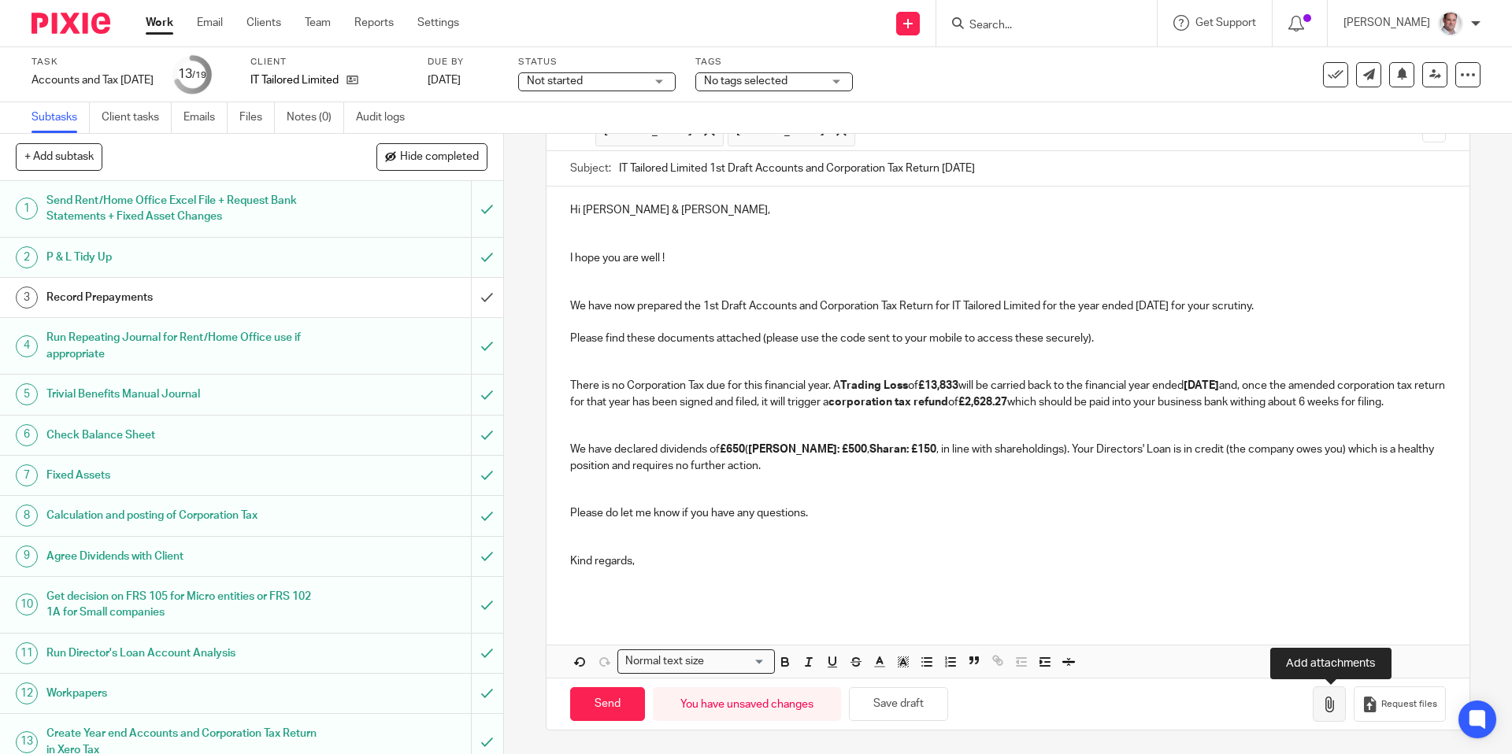
click at [1332, 705] on icon "button" at bounding box center [1329, 705] width 16 height 16
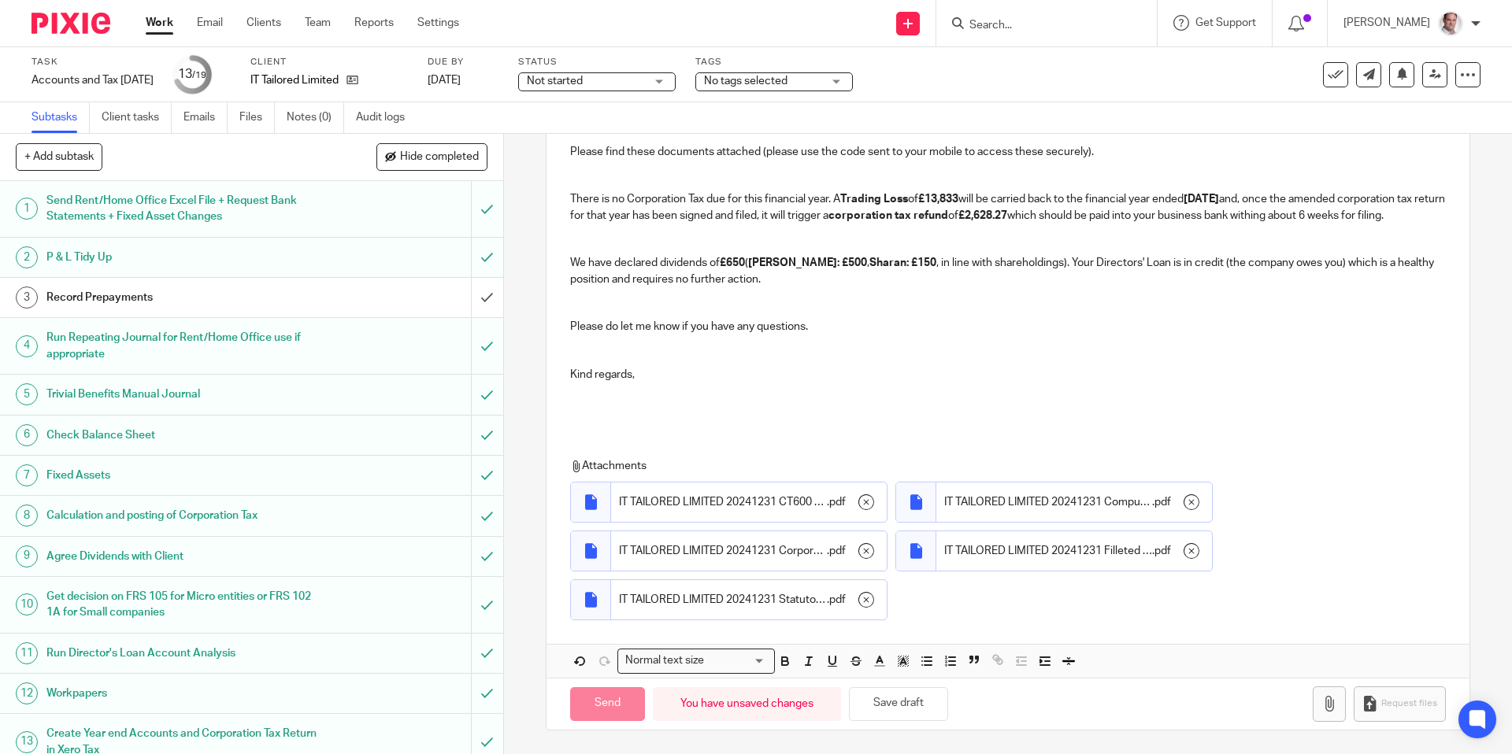
scroll to position [332, 0]
click at [532, 664] on div "15 Send Client Draft Accounts for Inspection Manual email Secure the attachment…" at bounding box center [1008, 444] width 1008 height 621
click at [610, 718] on input "Send" at bounding box center [607, 704] width 75 height 34
checkbox input "false"
type input "Sent"
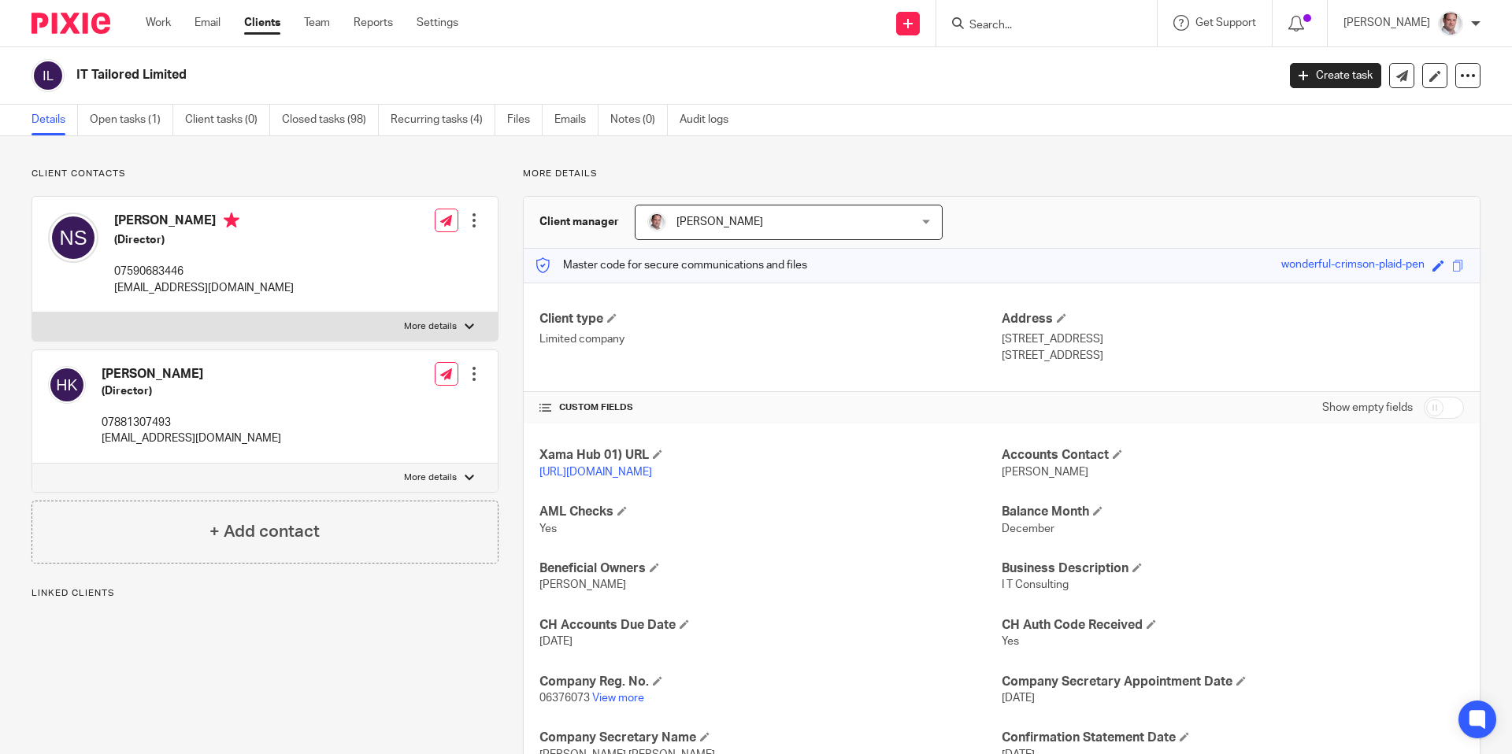
click at [1011, 26] on input "Search" at bounding box center [1039, 26] width 142 height 14
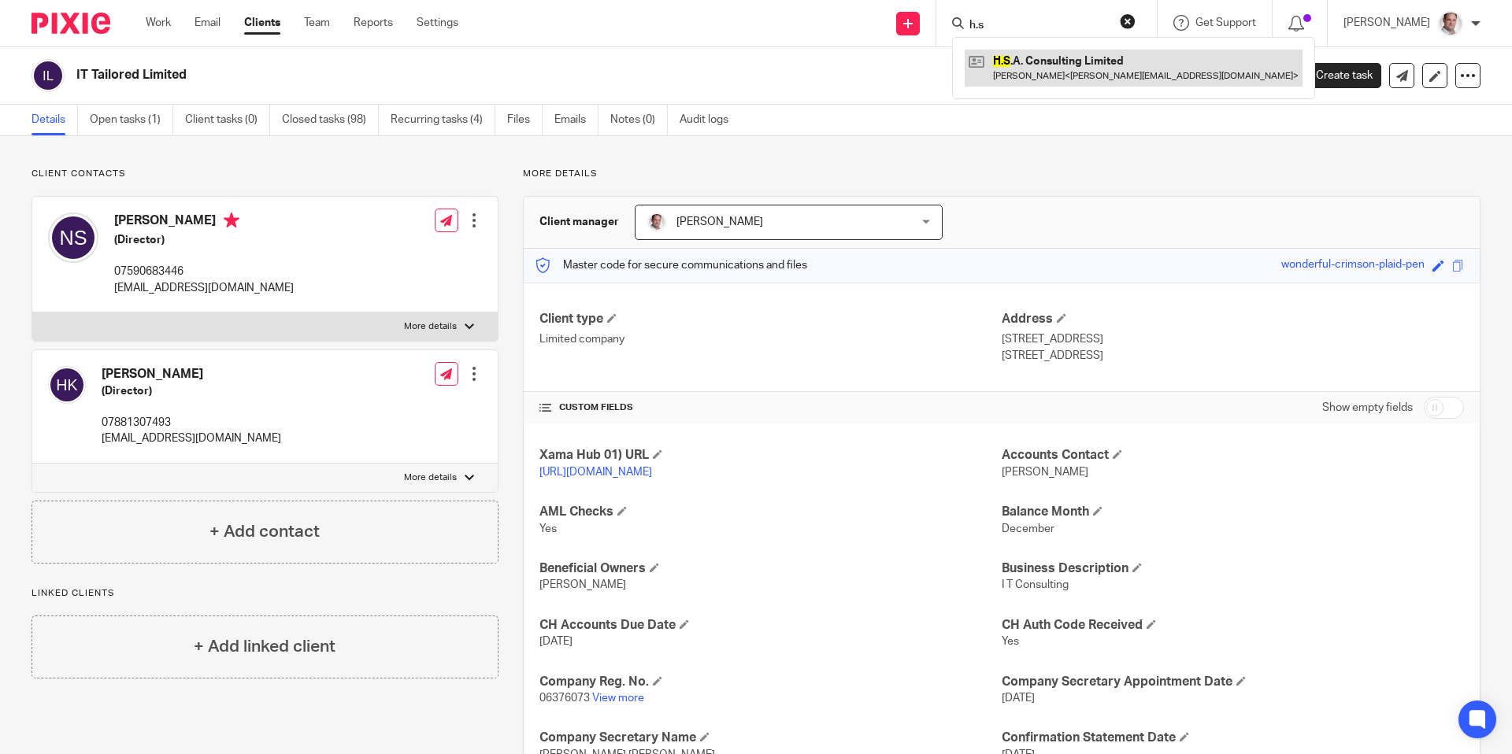
type input "h.s"
click at [1041, 51] on link at bounding box center [1134, 68] width 338 height 36
click at [1046, 66] on link at bounding box center [1134, 68] width 338 height 36
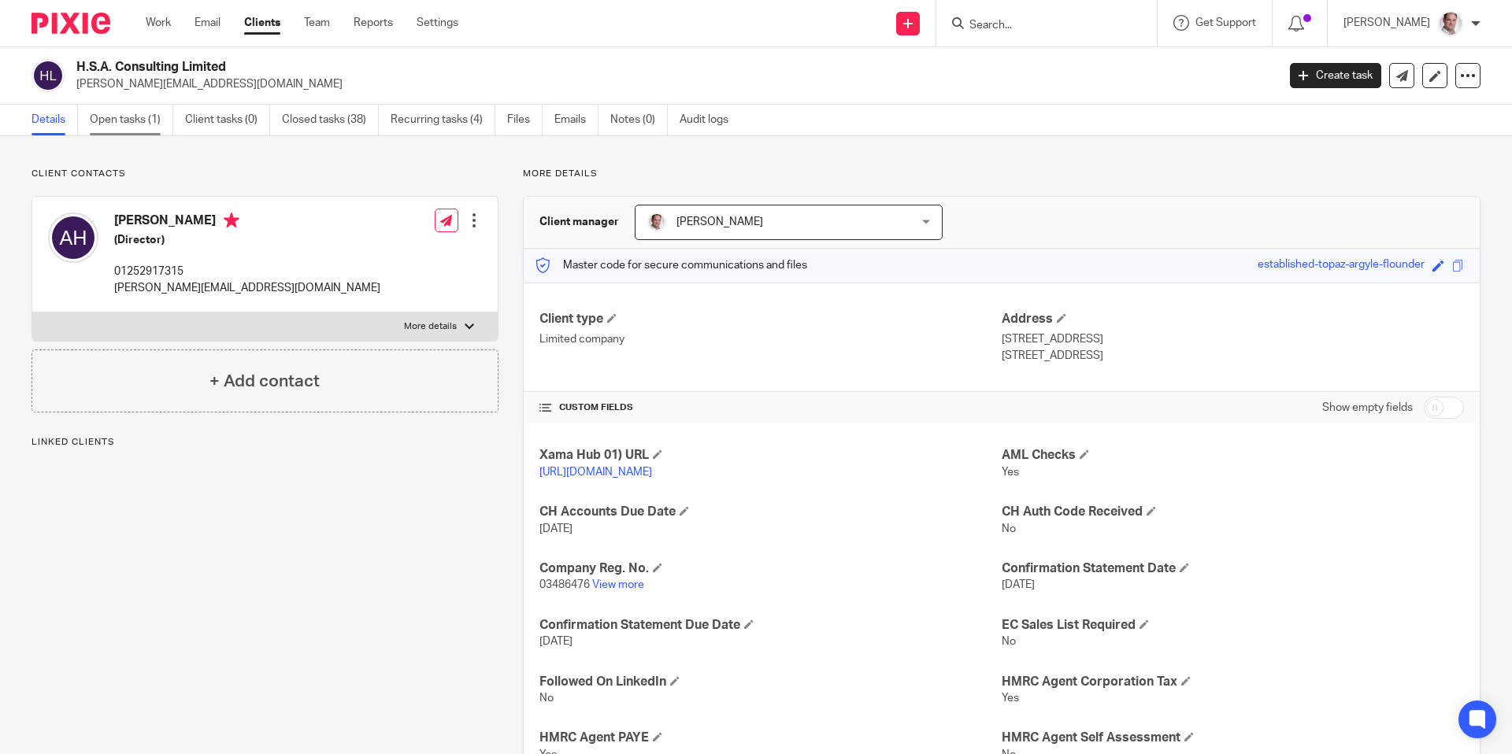
click at [140, 122] on link "Open tasks (1)" at bounding box center [131, 120] width 83 height 31
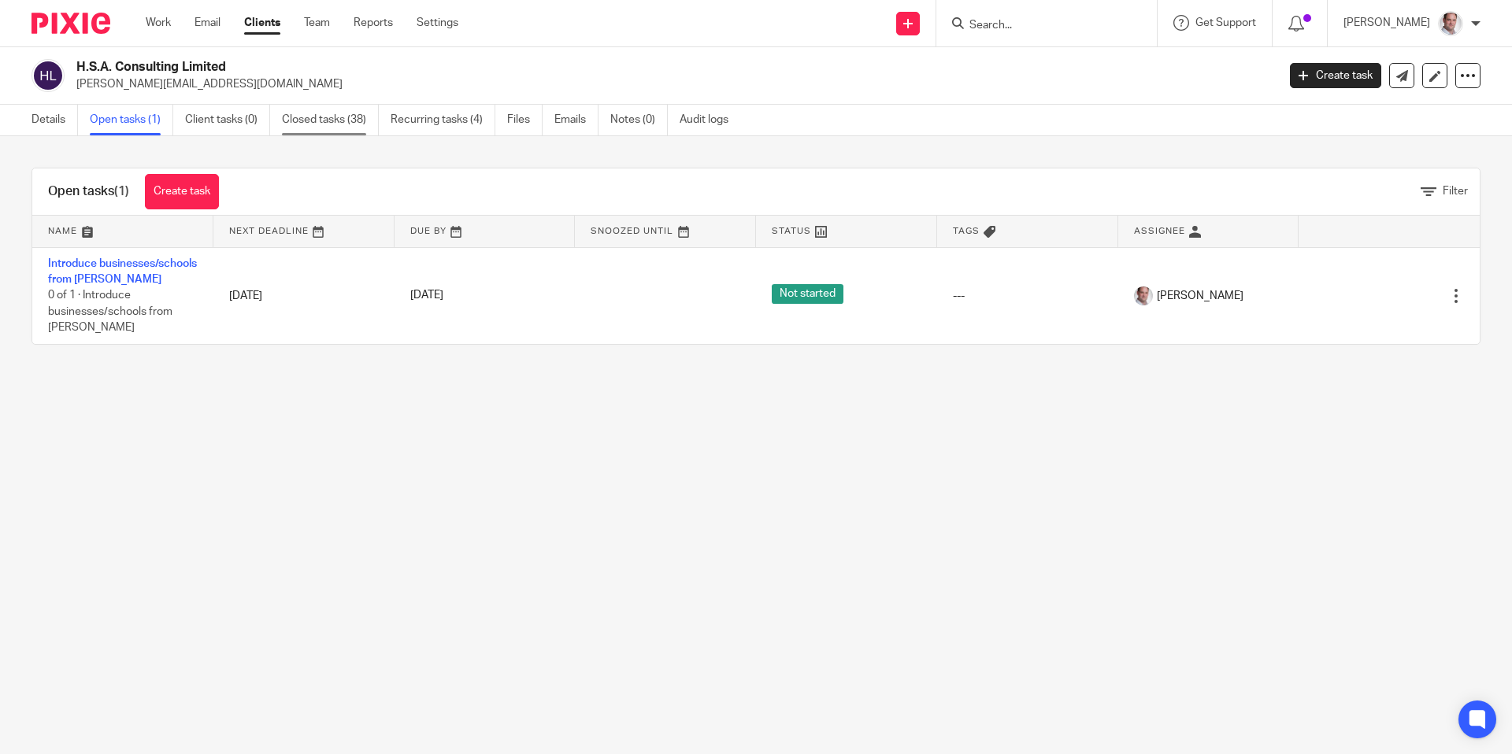
click at [321, 126] on link "Closed tasks (38)" at bounding box center [330, 120] width 97 height 31
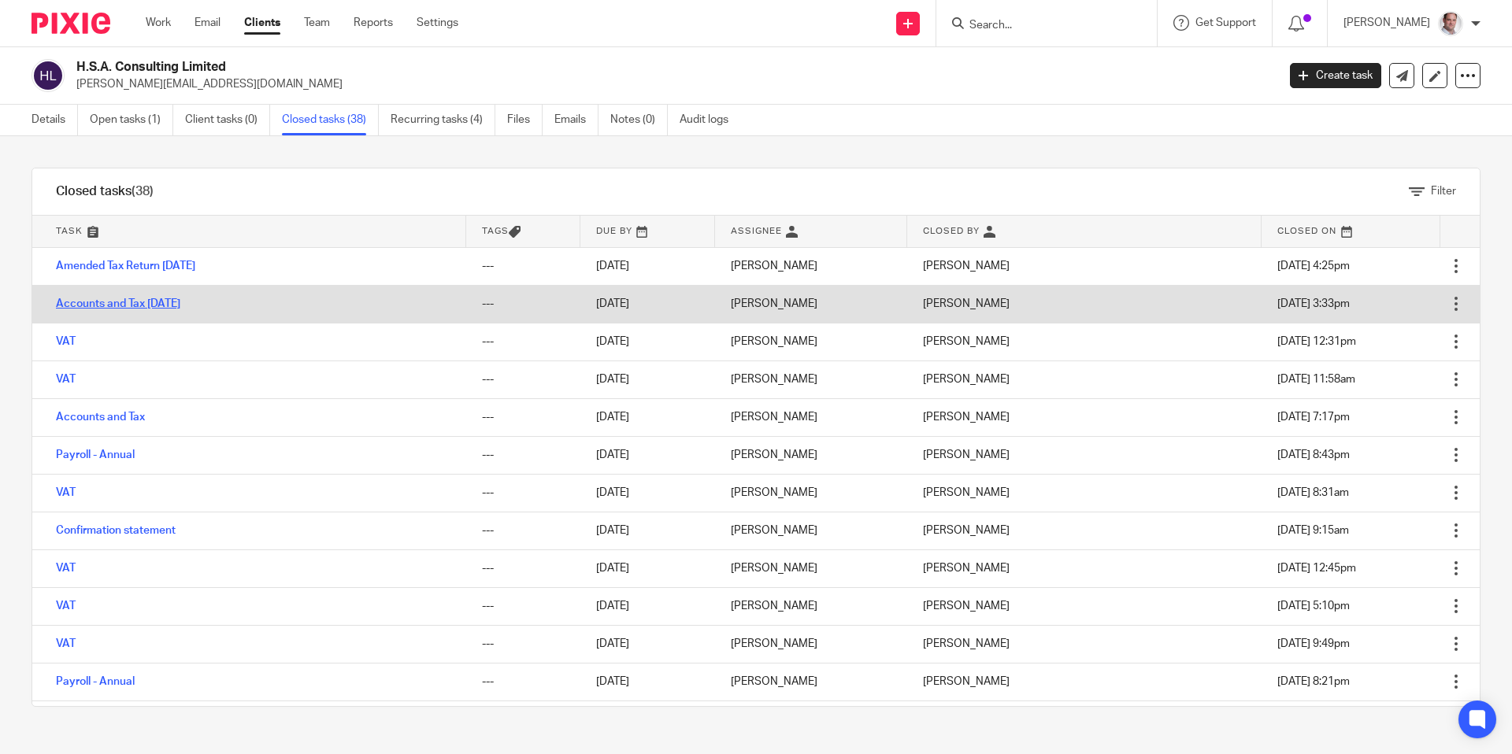
click at [120, 304] on link "Accounts and Tax [DATE]" at bounding box center [118, 303] width 124 height 11
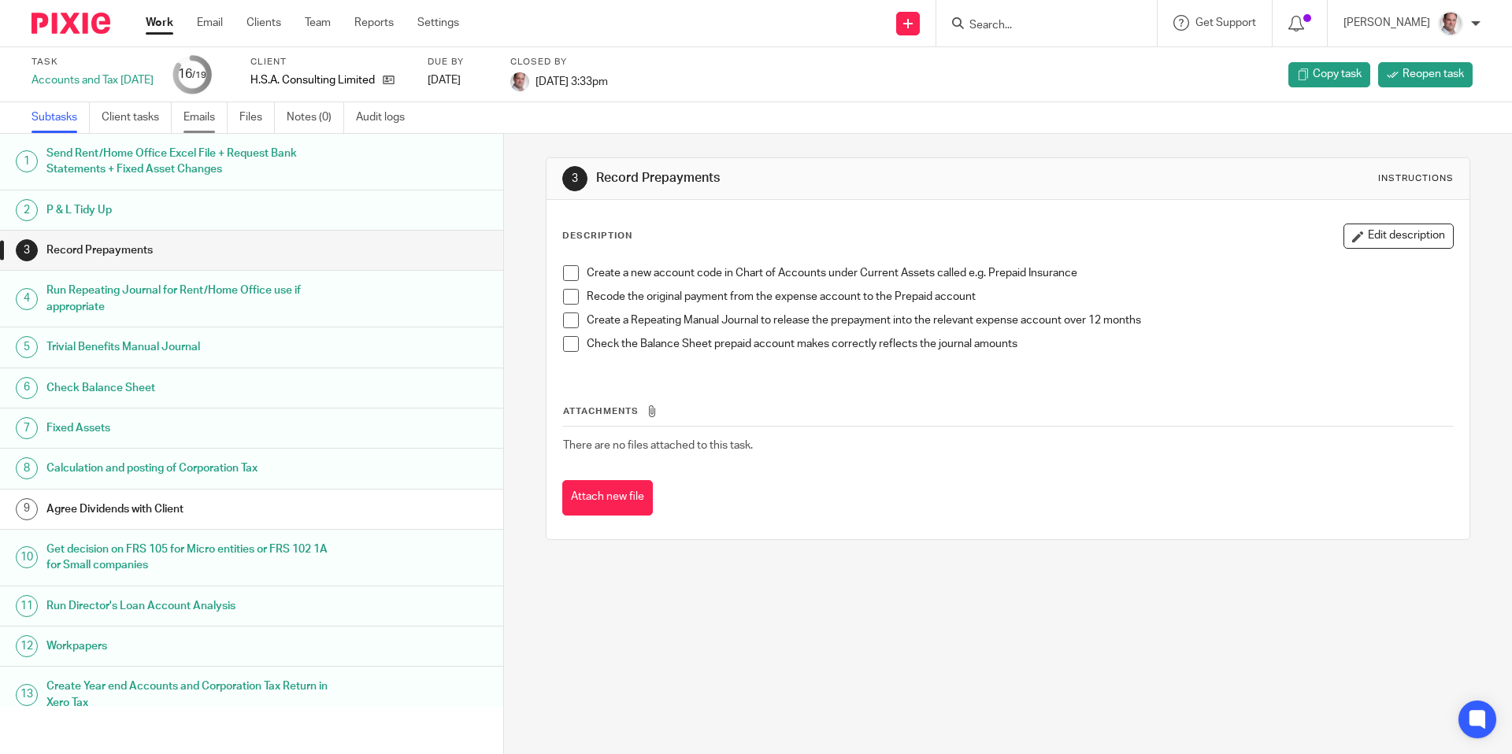
click at [210, 117] on link "Emails" at bounding box center [205, 117] width 44 height 31
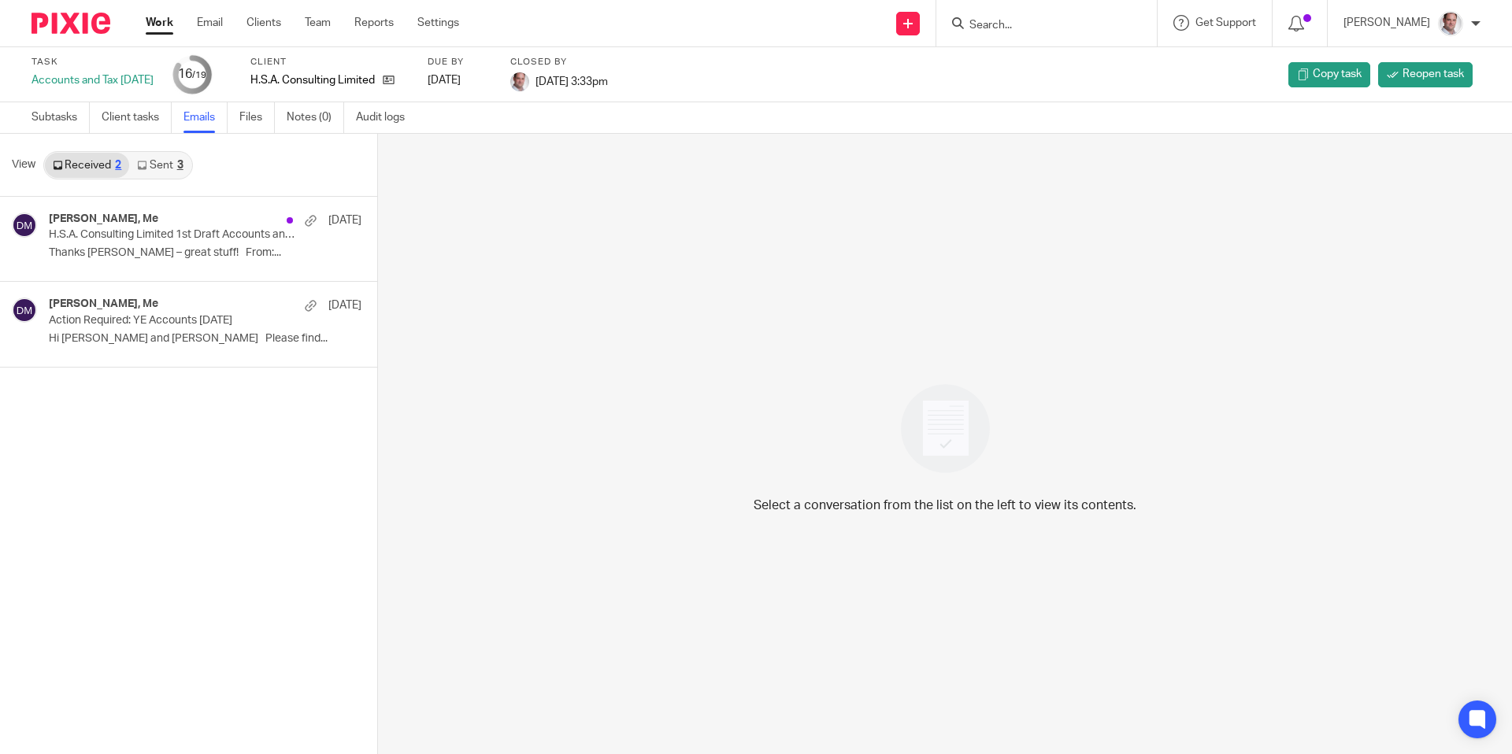
click at [157, 170] on link "Sent 3" at bounding box center [159, 165] width 61 height 25
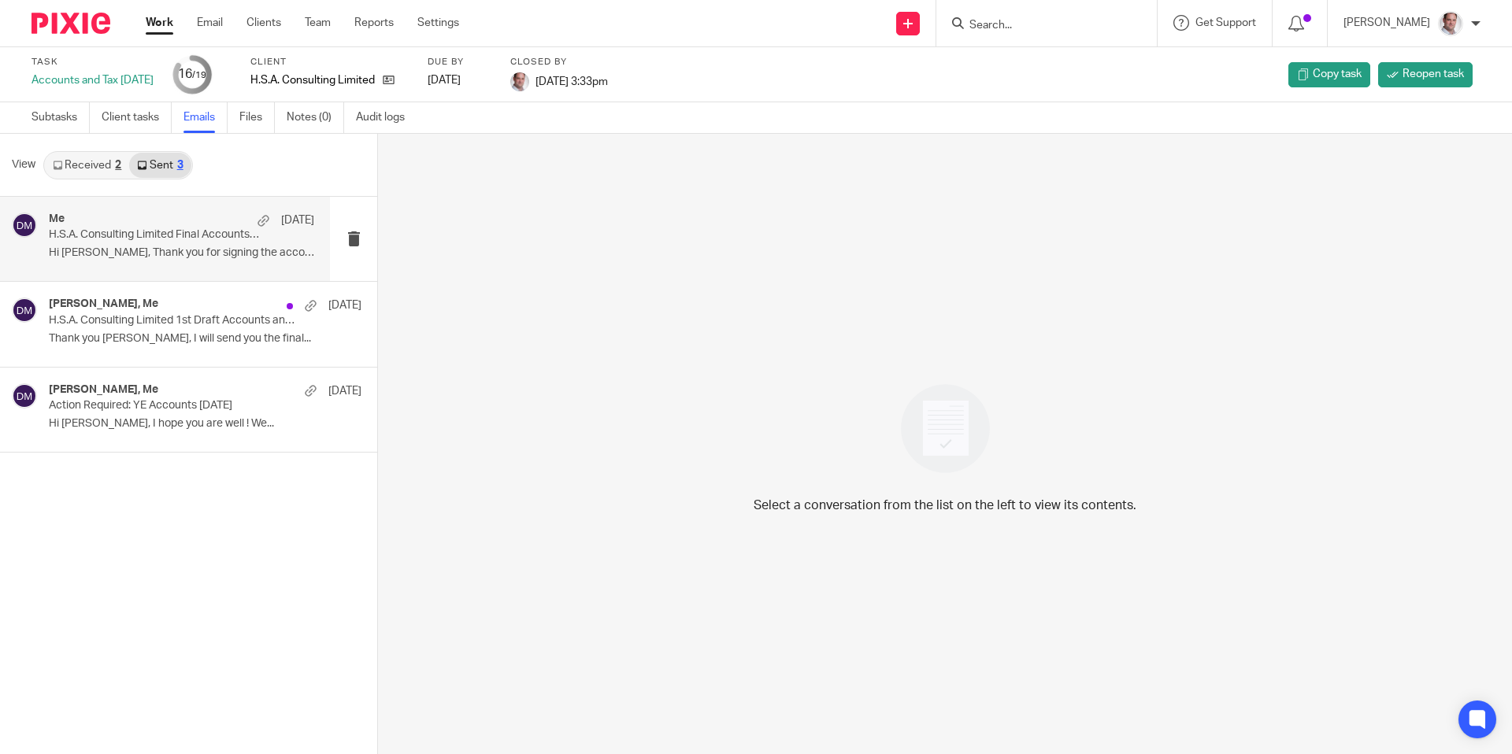
click at [166, 248] on p "Hi Tony, Thank you for signing the accounts!..." at bounding box center [181, 252] width 265 height 13
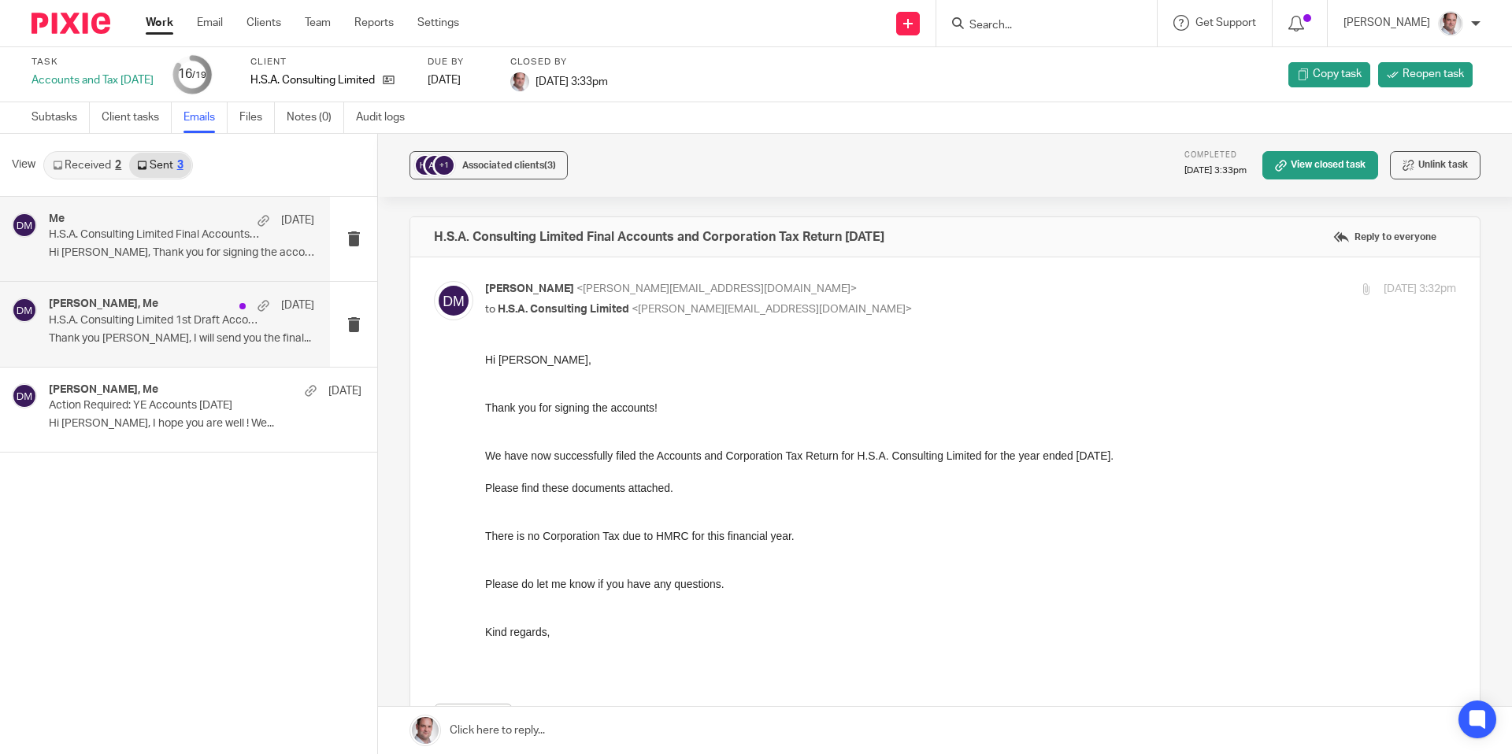
click at [146, 316] on p "H.S.A. Consulting Limited 1st Draft Accounts and Corporation Tax Return 31 Dec …" at bounding box center [155, 320] width 213 height 13
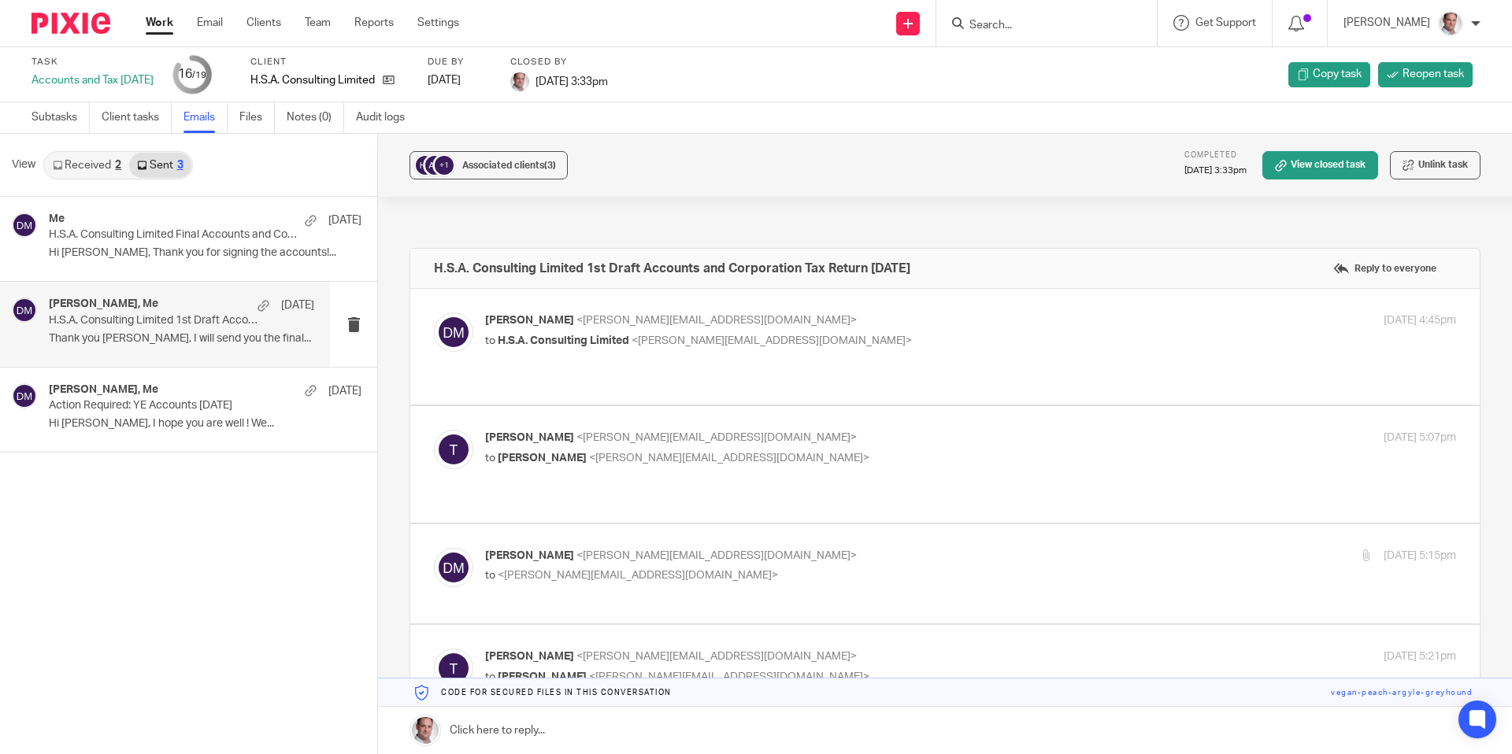
click at [687, 320] on span "<david@munroandpartners.com>" at bounding box center [716, 320] width 280 height 11
checkbox input "true"
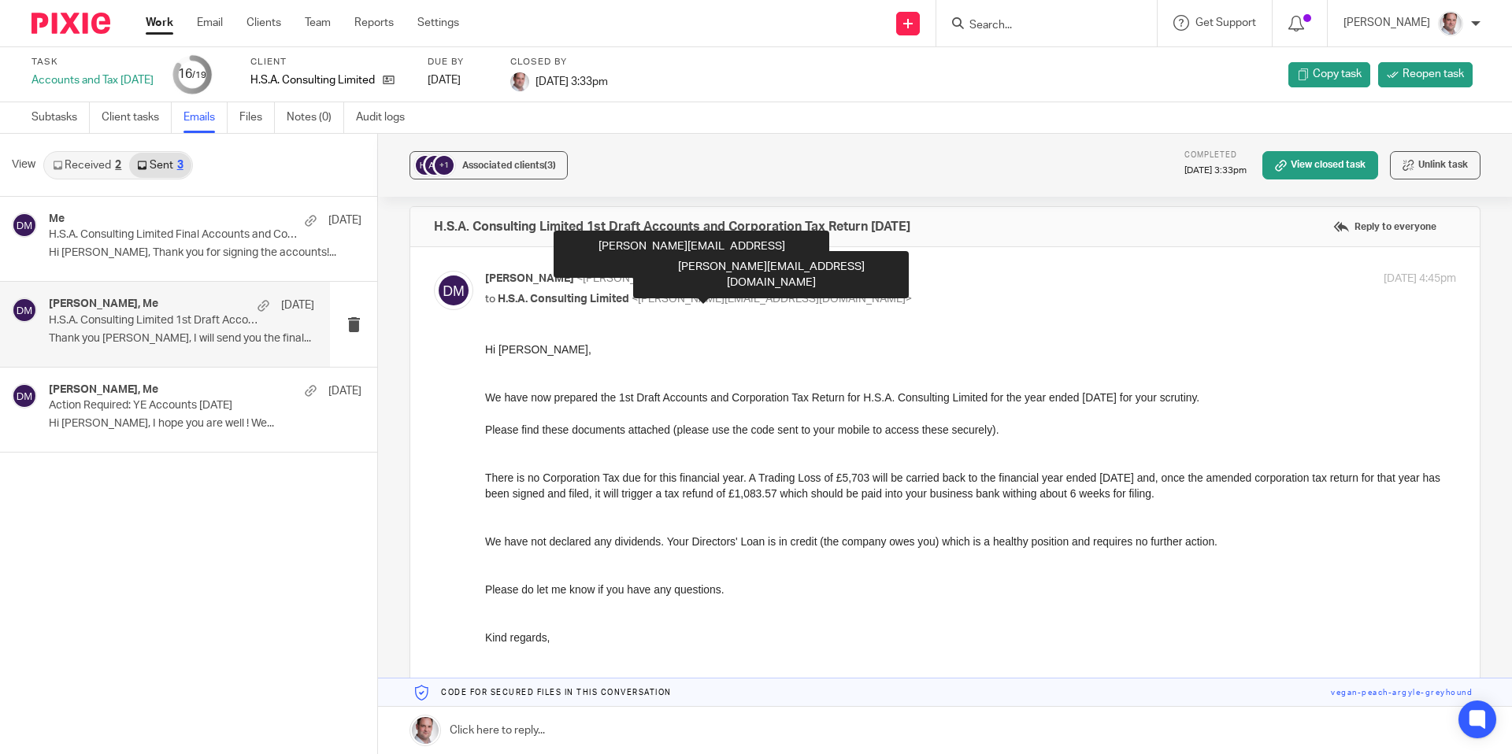
scroll to position [44, 0]
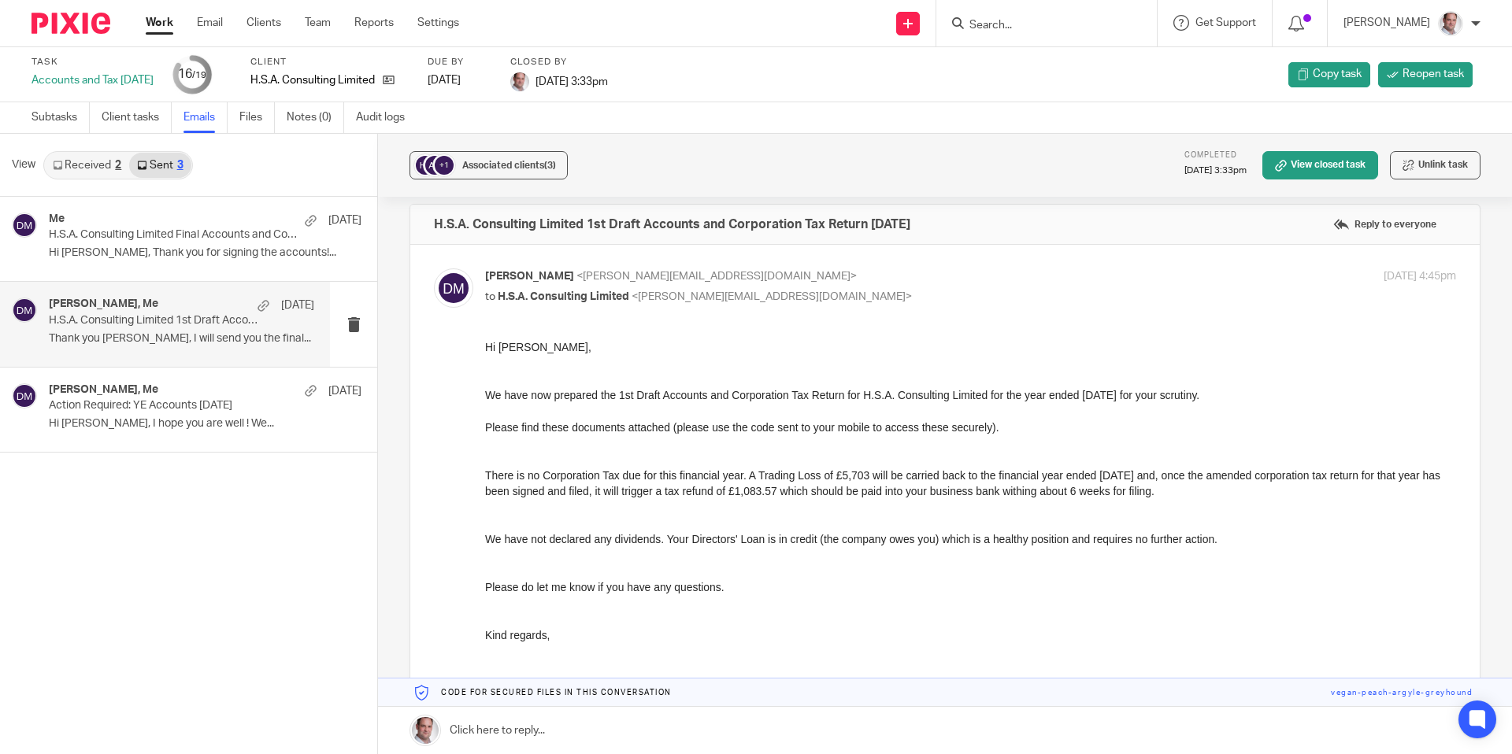
drag, startPoint x: 487, startPoint y: 473, endPoint x: 1089, endPoint y: 477, distance: 601.6
click at [1301, 495] on p "There is no Corporation Tax due for this financial year. A Trading Loss of £5,7…" at bounding box center [970, 484] width 971 height 32
copy p "There is no Corporation Tax due for this financial year. A Trading Loss of £5,7…"
click at [220, 24] on link "Email" at bounding box center [210, 23] width 26 height 16
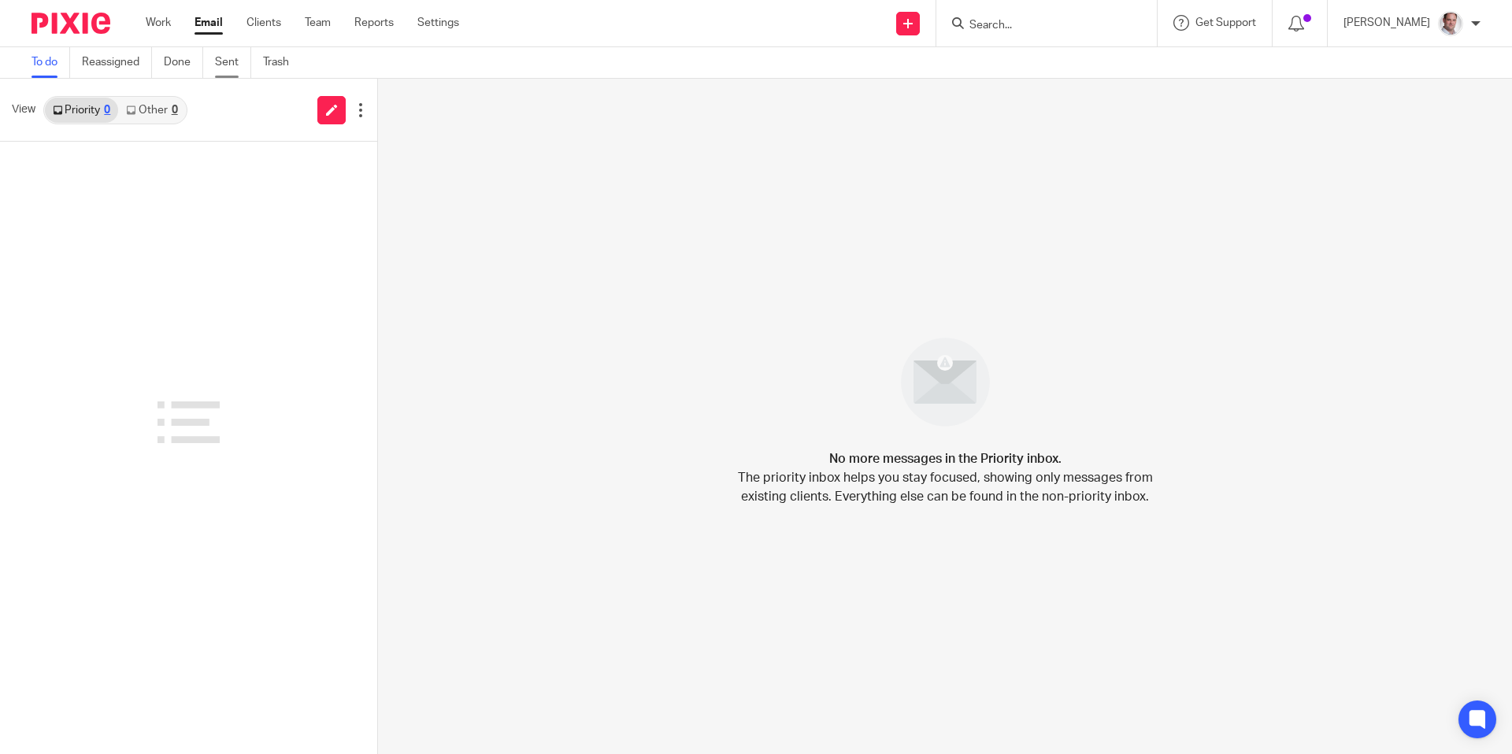
click at [217, 62] on link "Sent" at bounding box center [233, 62] width 36 height 31
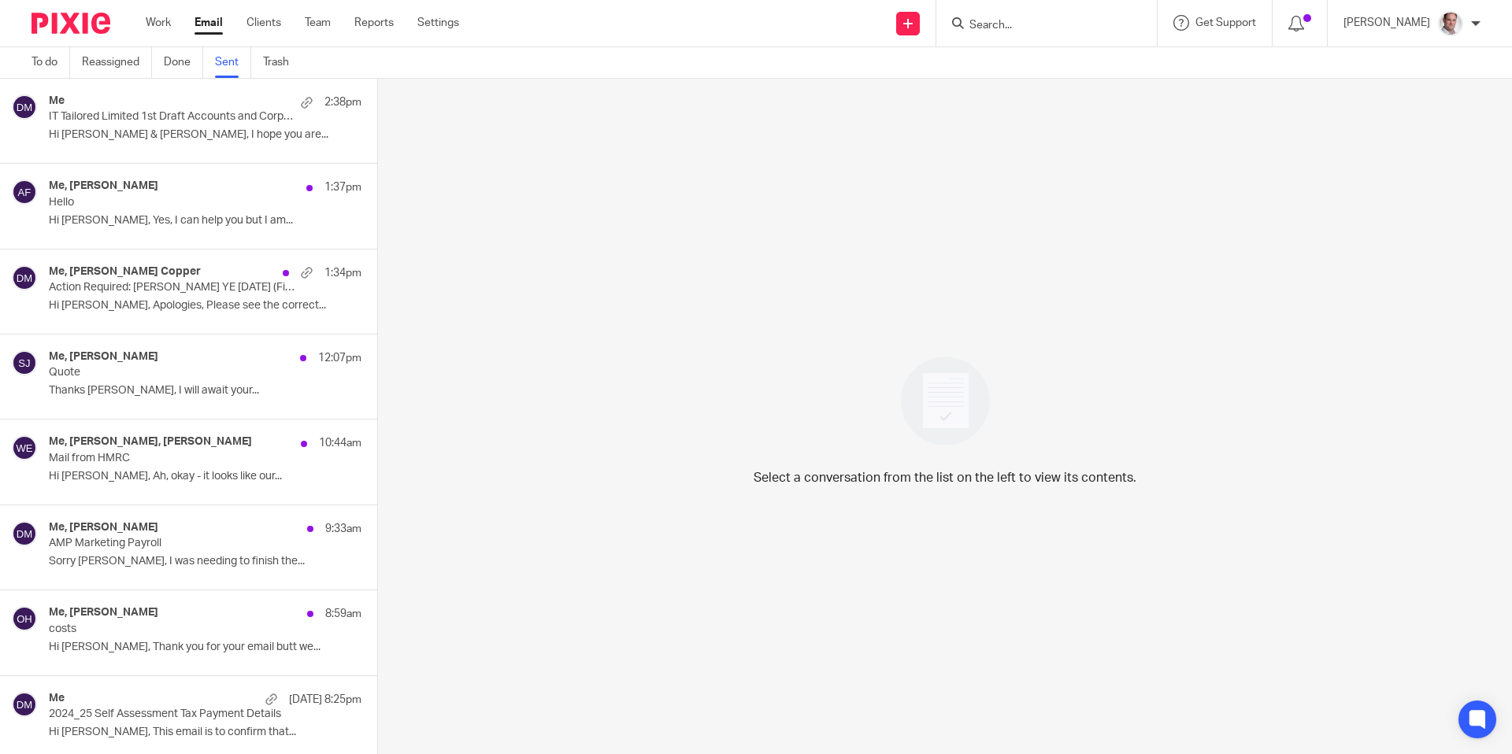
click at [92, 120] on p "IT Tailored Limited 1st Draft Accounts and Corporation Tax Return [DATE]" at bounding box center [174, 116] width 250 height 13
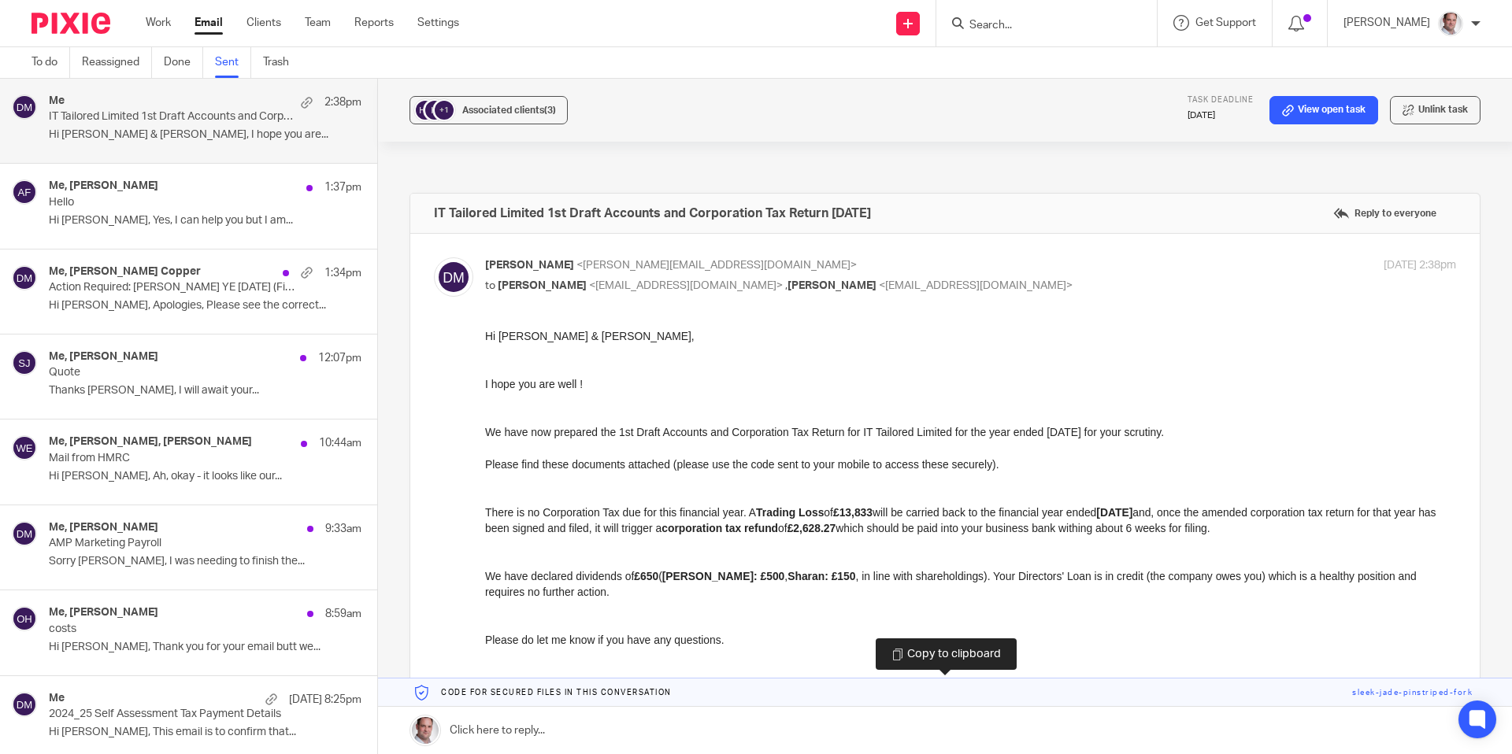
click at [1389, 697] on link at bounding box center [945, 693] width 1134 height 28
